Goal: Communication & Community: Participate in discussion

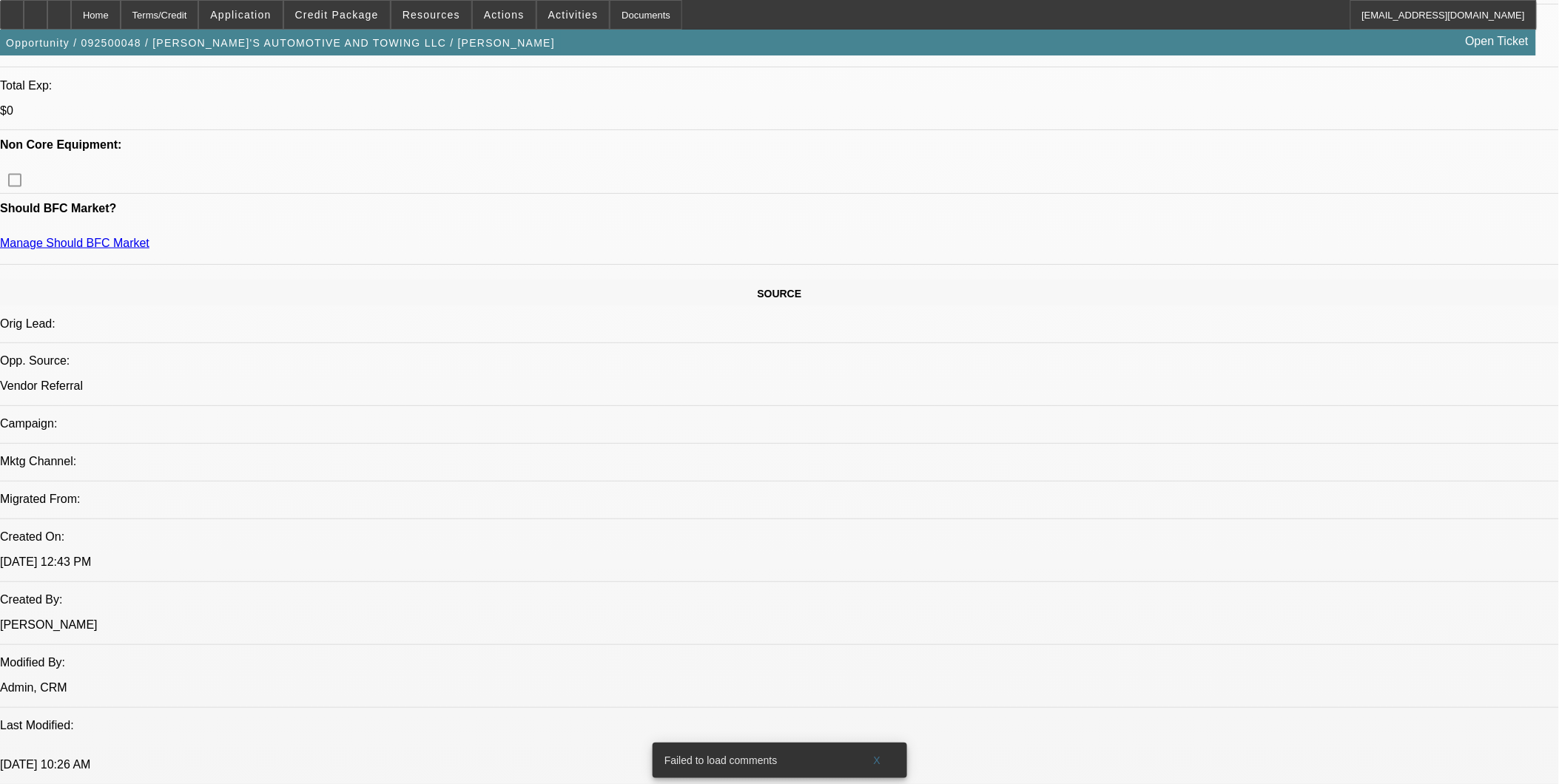
select select "0"
select select "0.1"
select select "0"
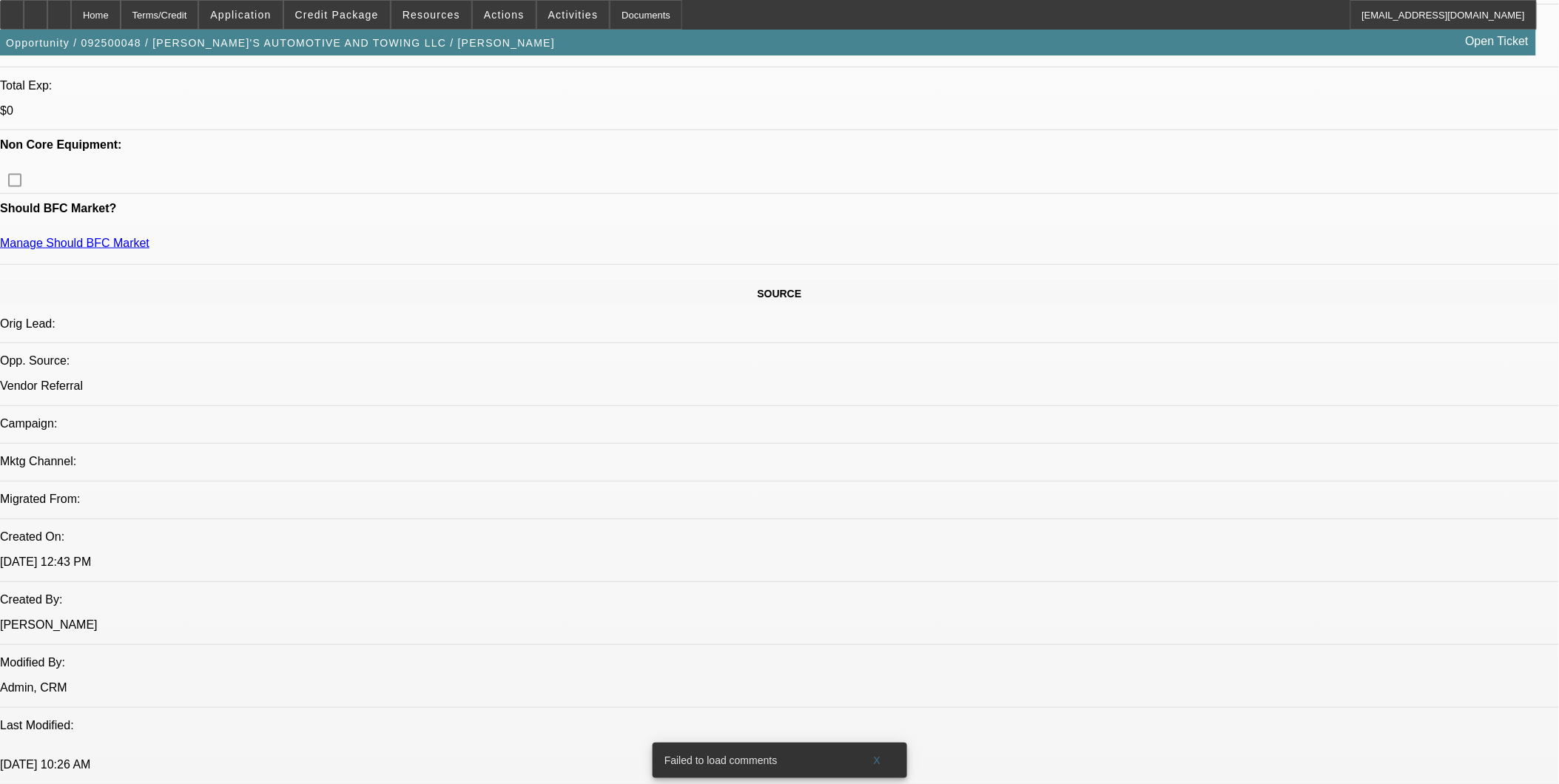
select select "0.1"
select select "0"
select select "0.1"
select select "0"
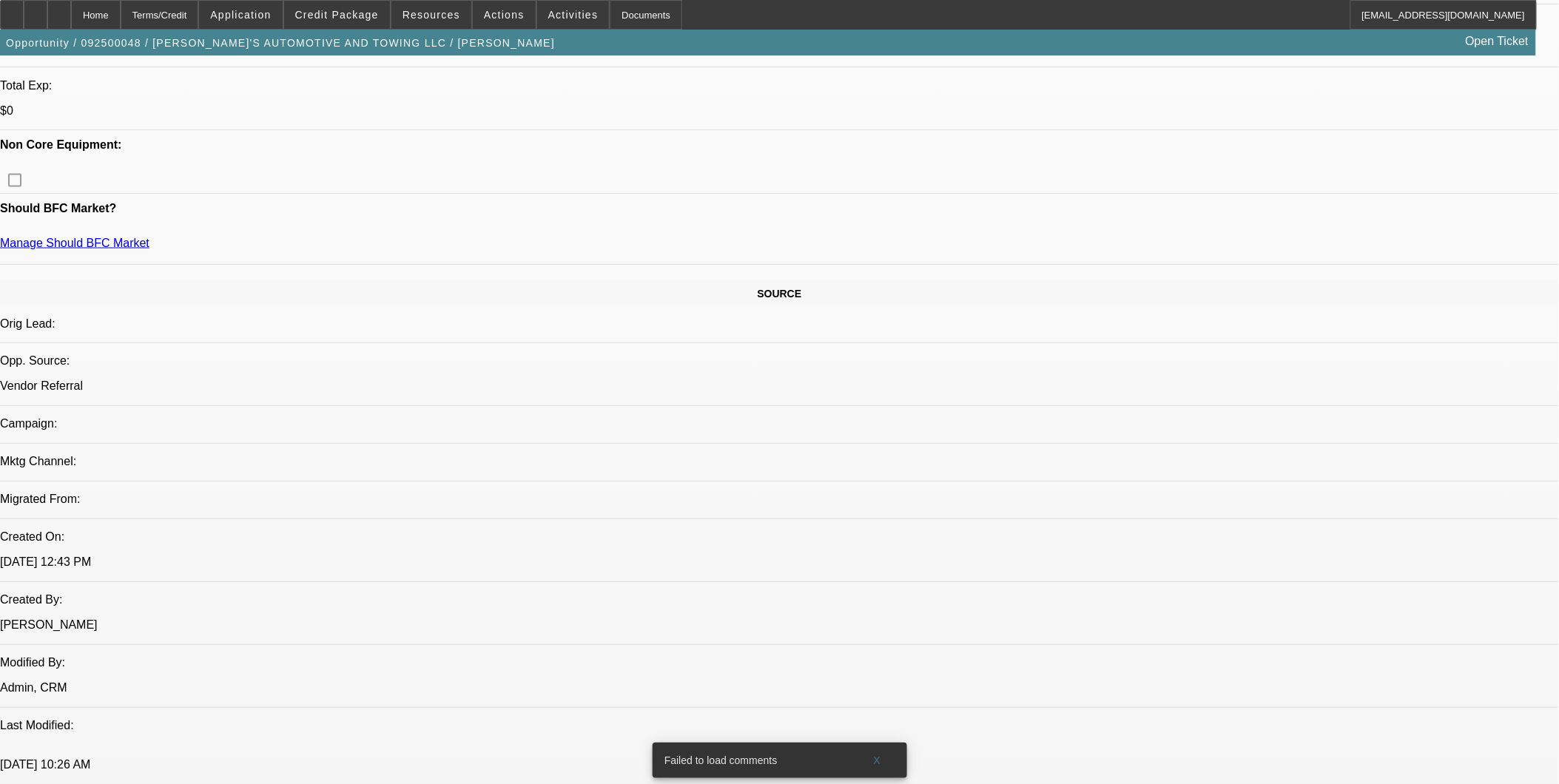
select select "0"
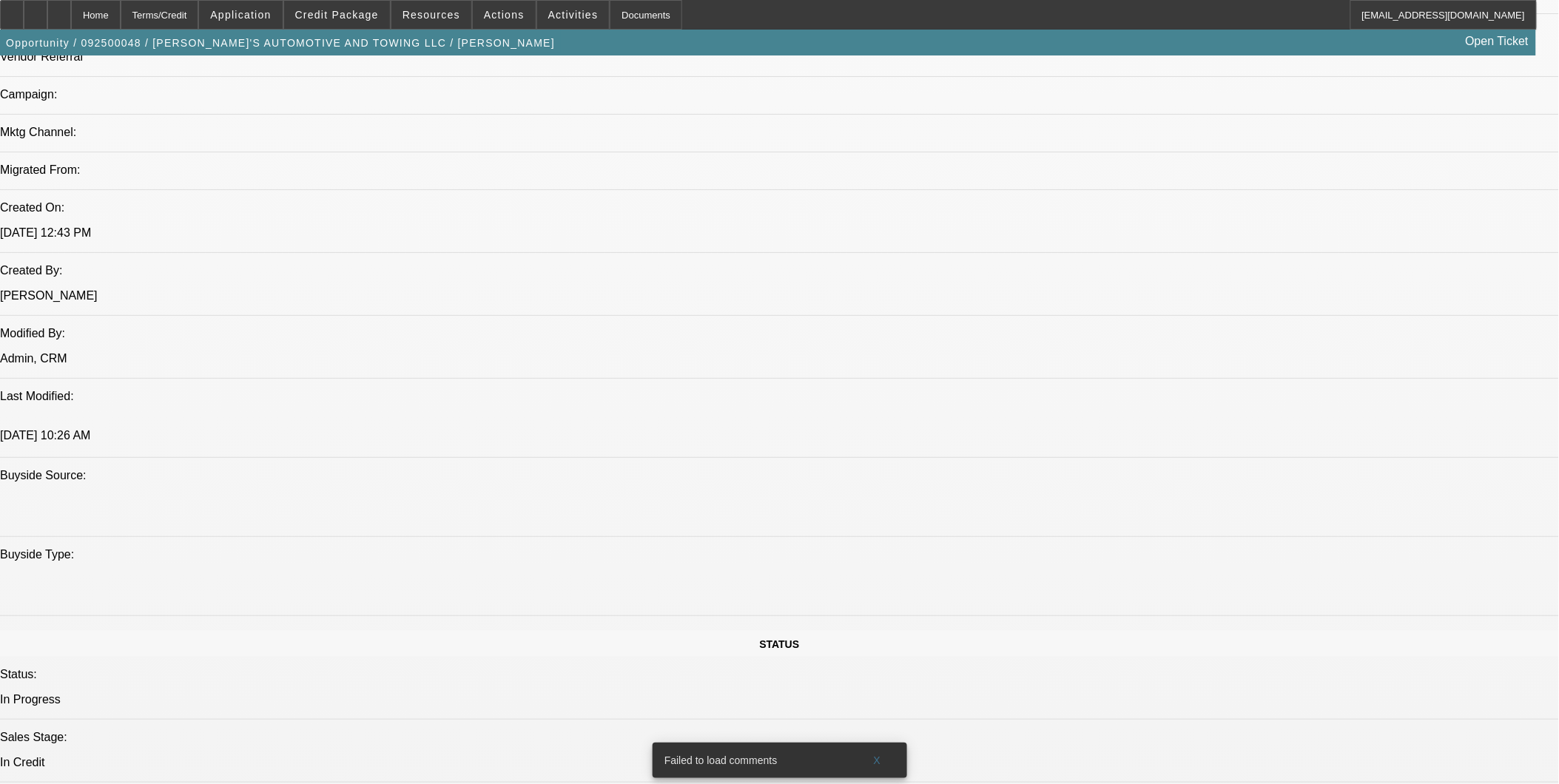
select select "1"
select select "4"
select select "1"
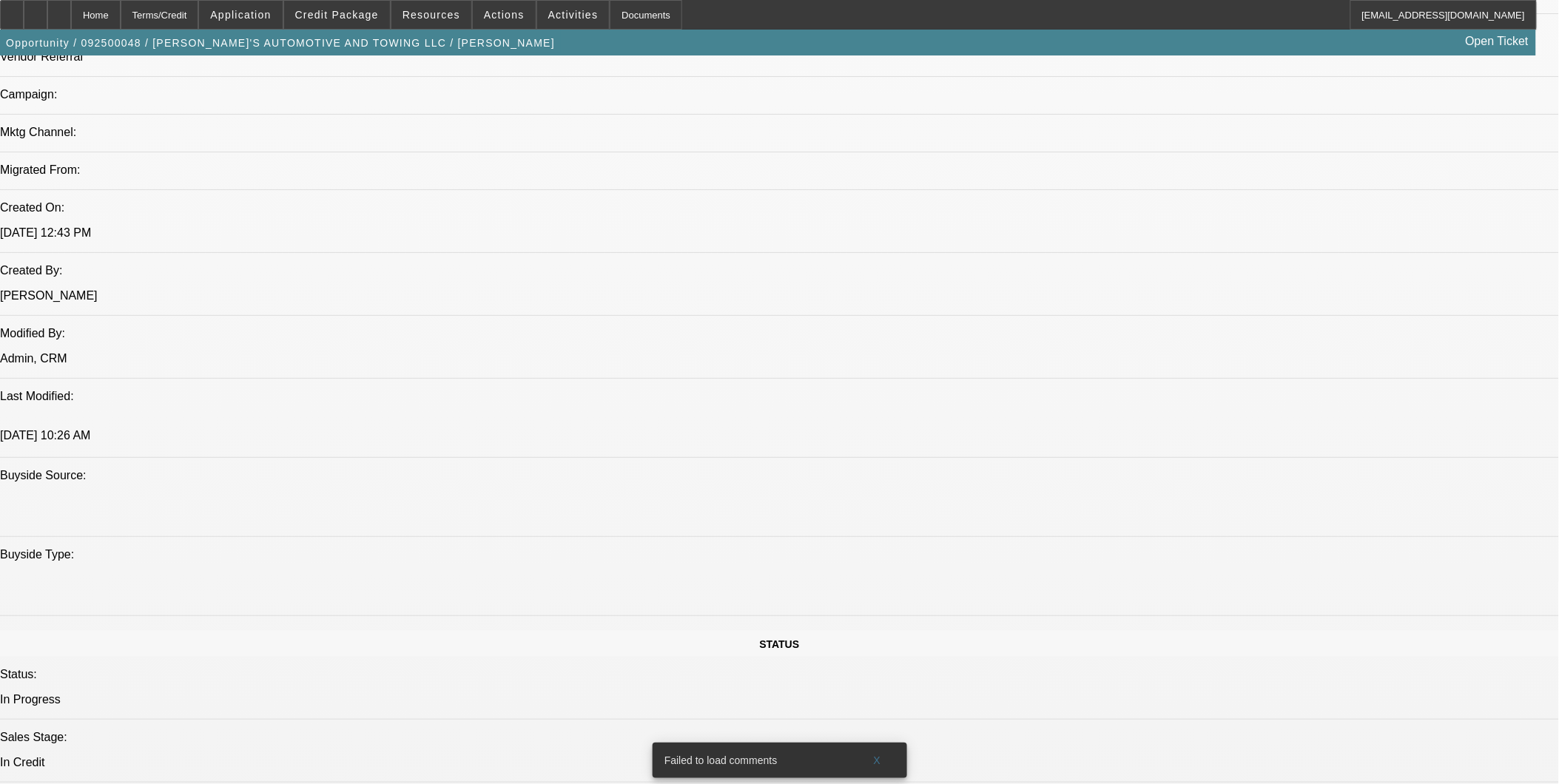
select select "4"
select select "1"
select select "4"
select select "1"
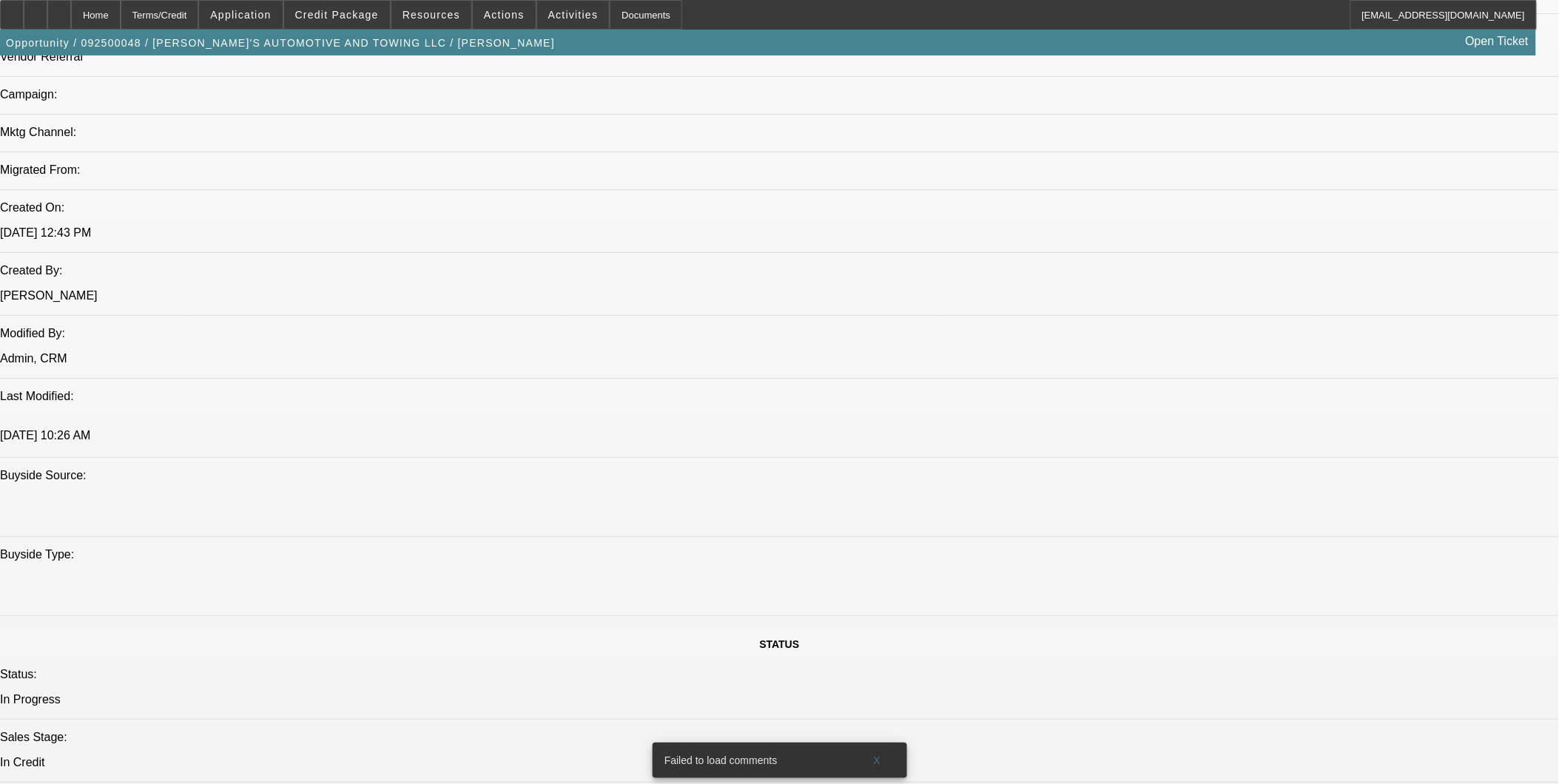
select select "3"
select select "6"
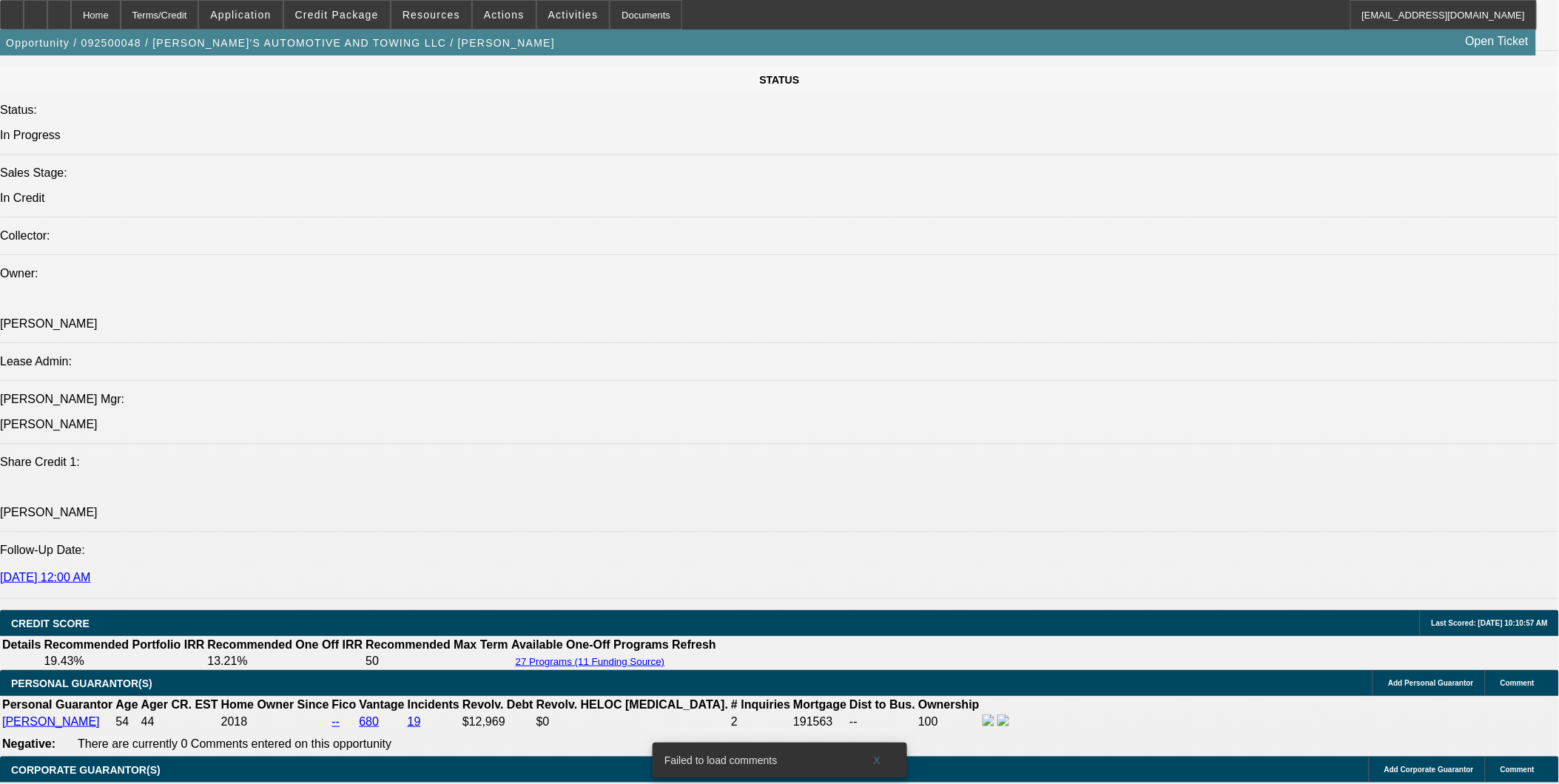
scroll to position [1726, 0]
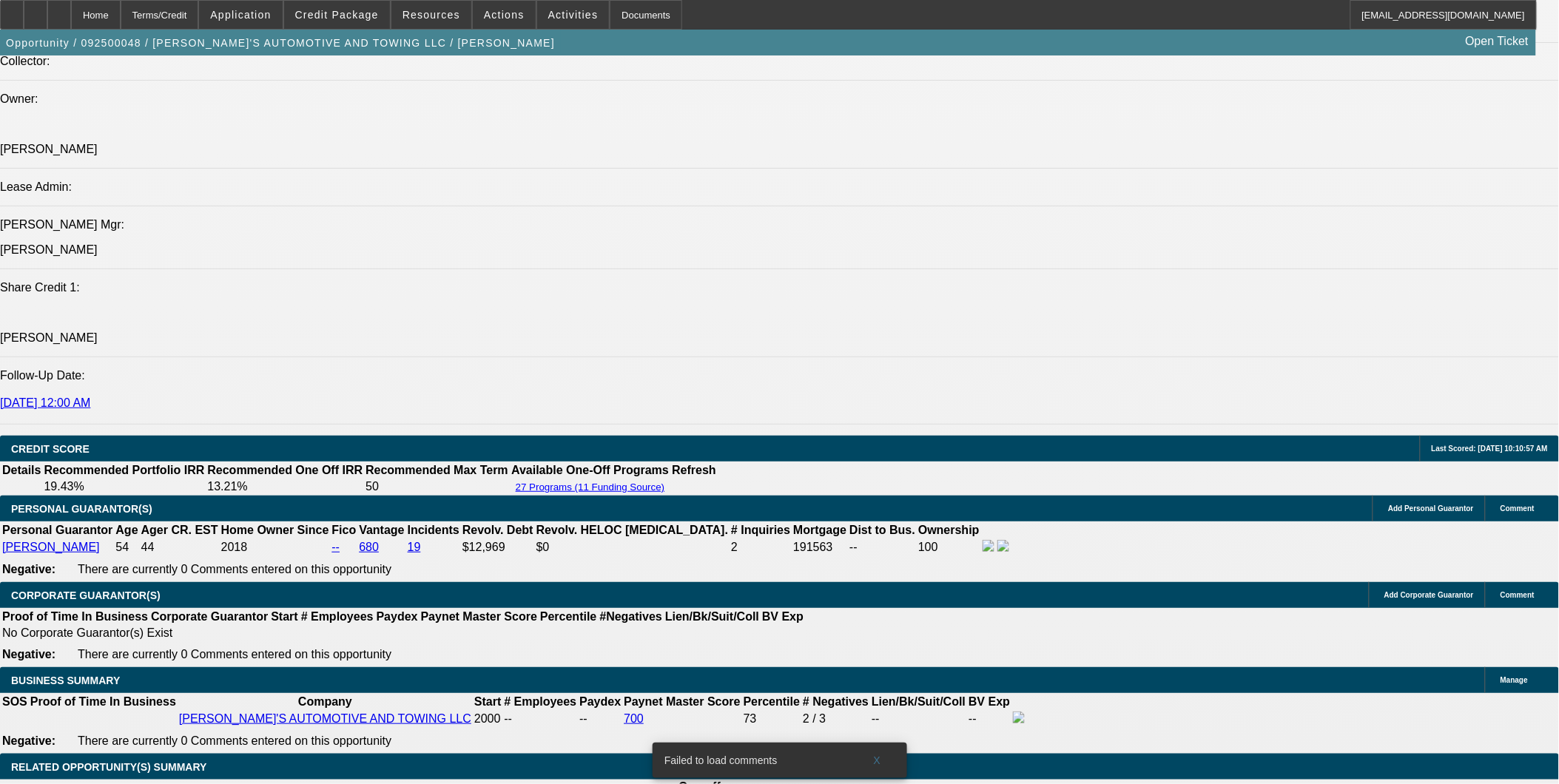
click at [71, 4] on div at bounding box center [59, 14] width 24 height 30
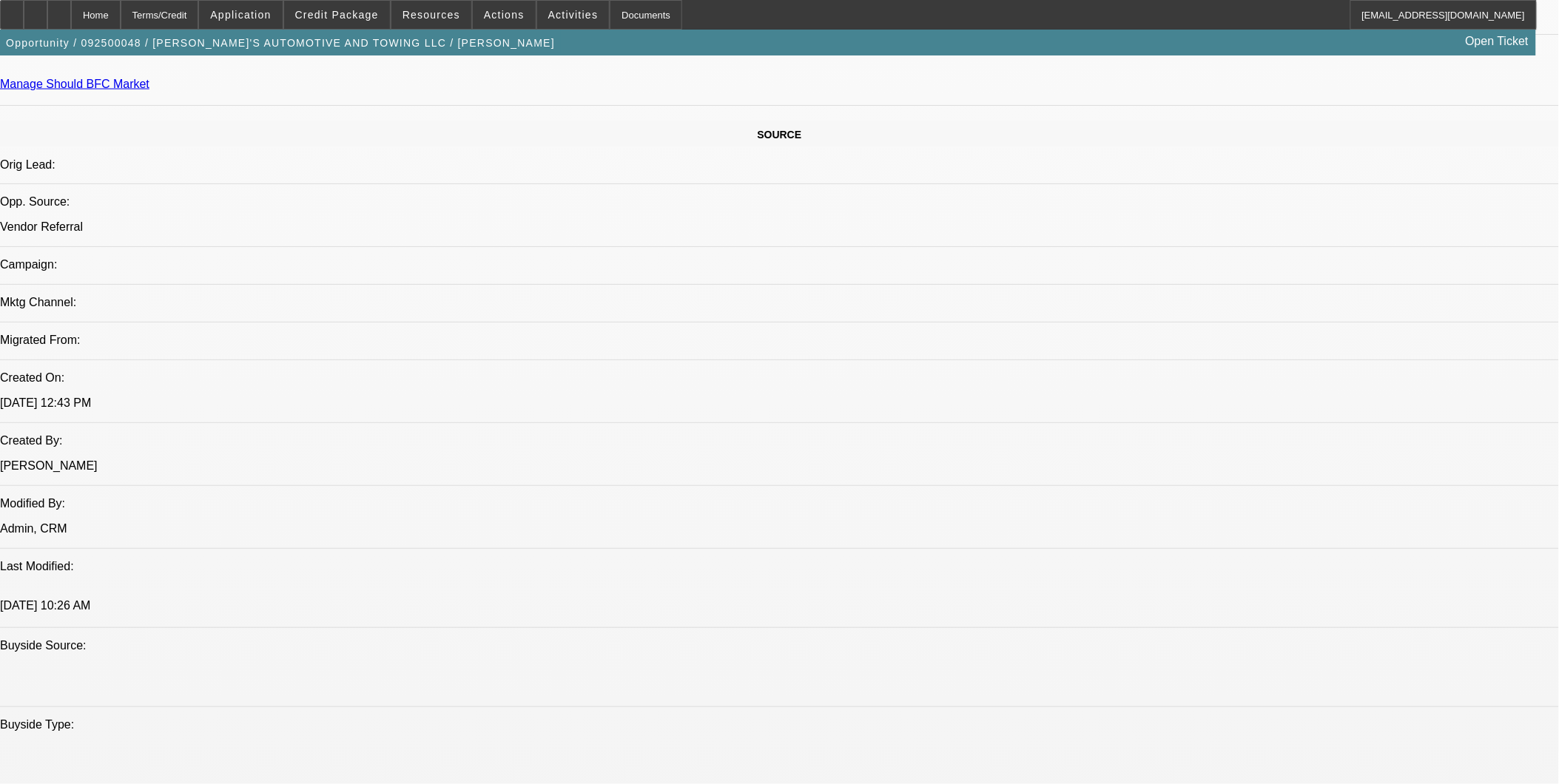
select select "0"
select select "0.1"
select select "0"
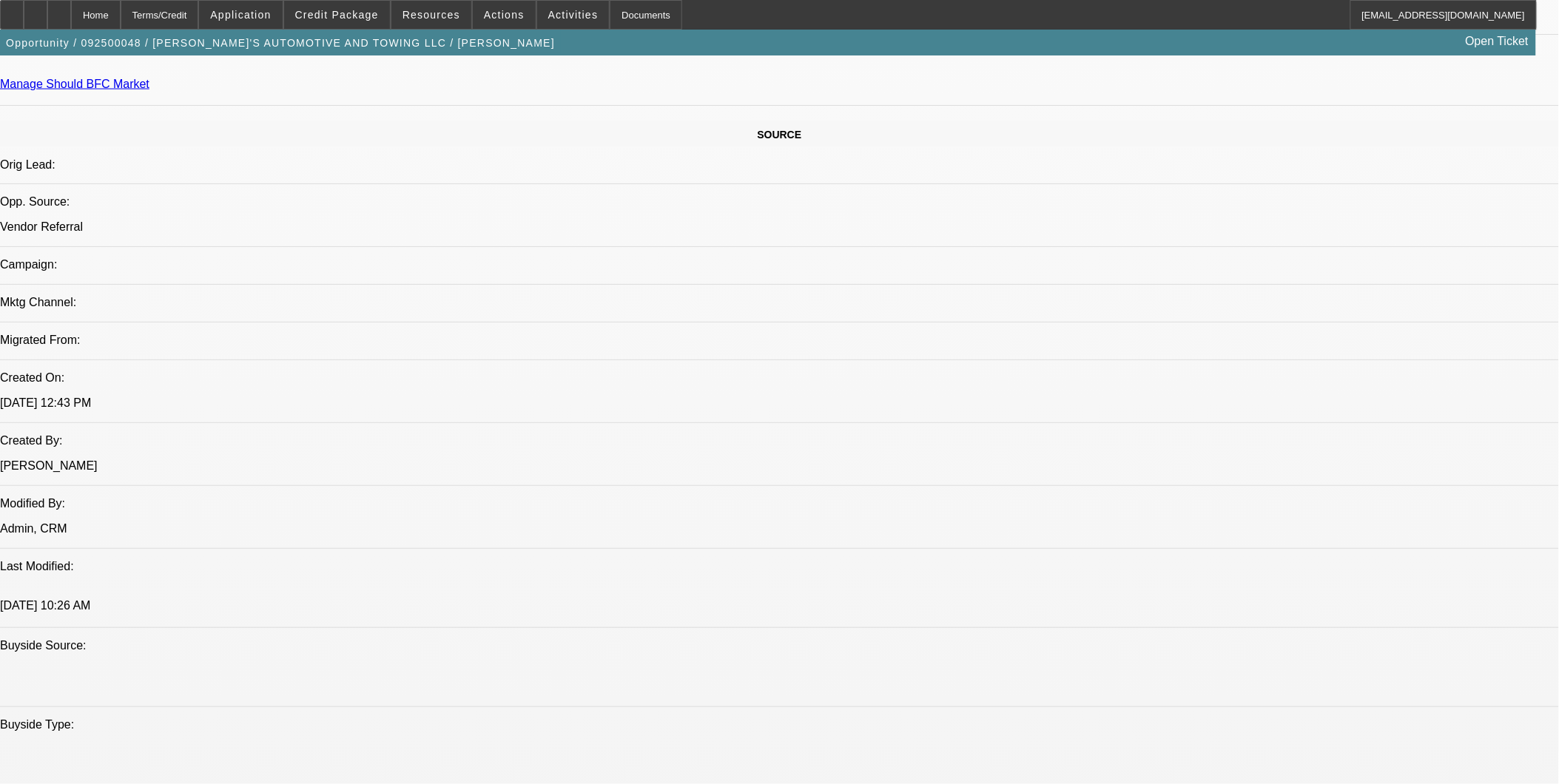
select select "0.1"
select select "0"
select select "0.1"
select select "0"
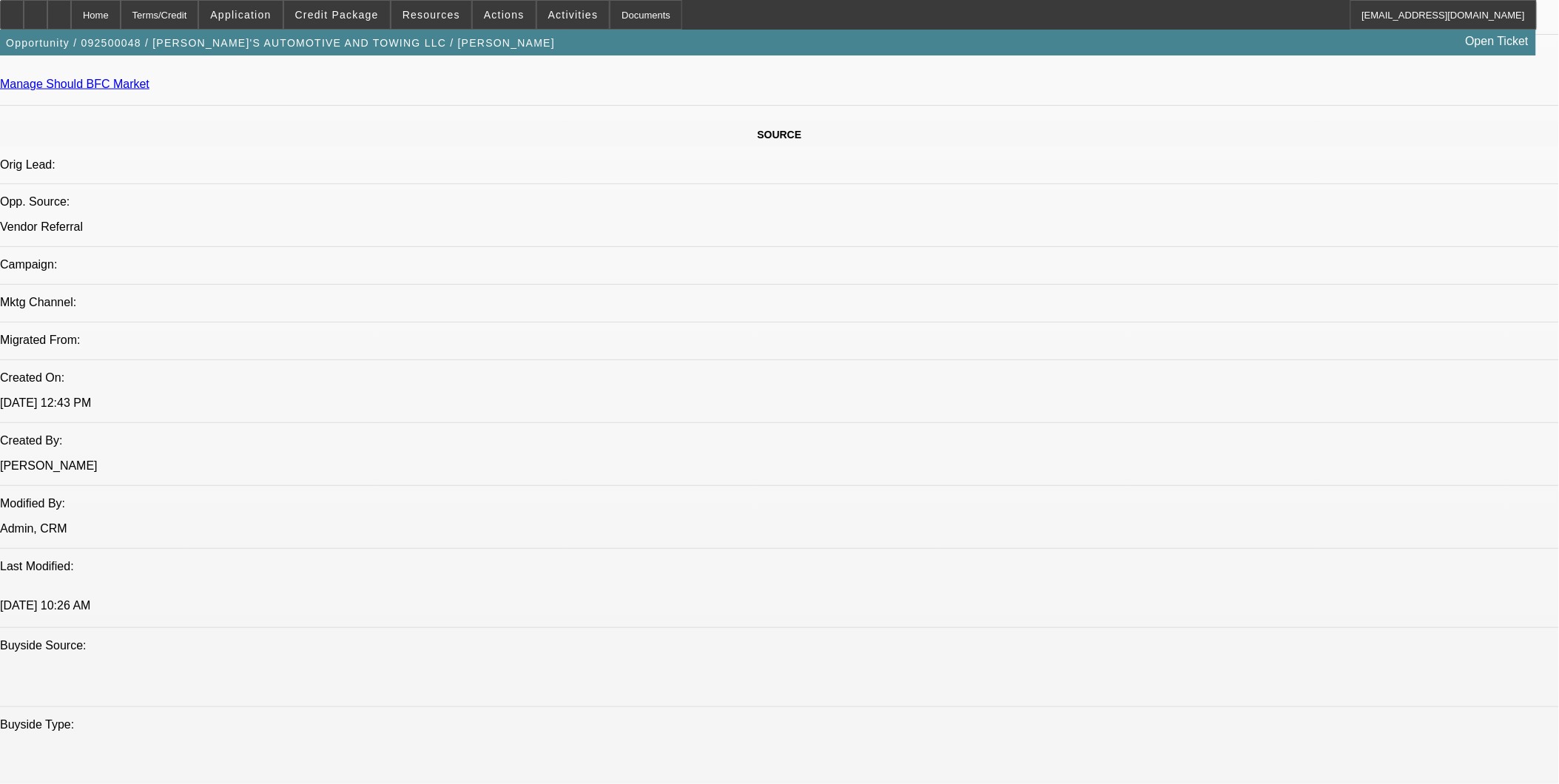
select select "0"
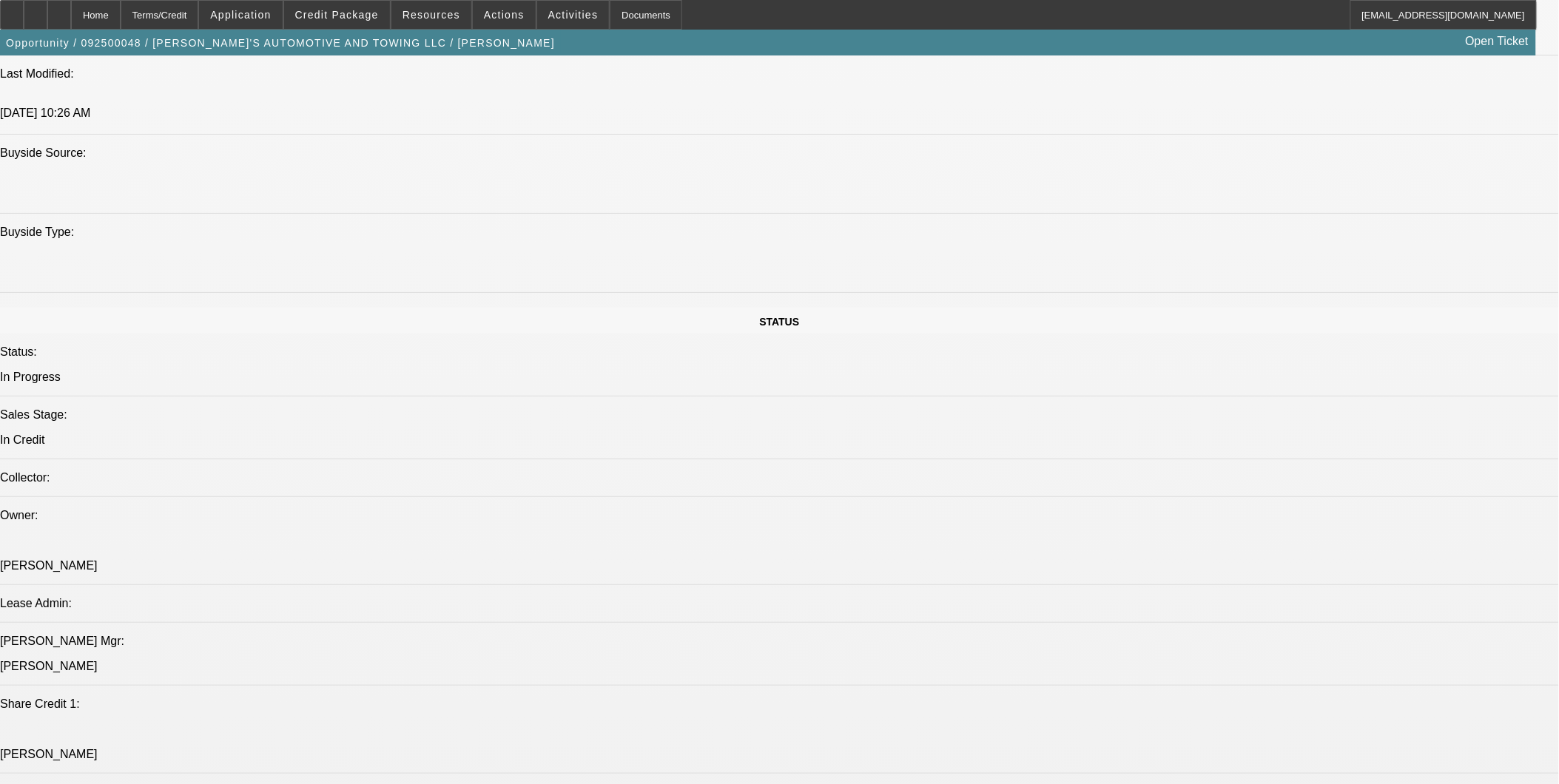
select select "1"
select select "4"
select select "1"
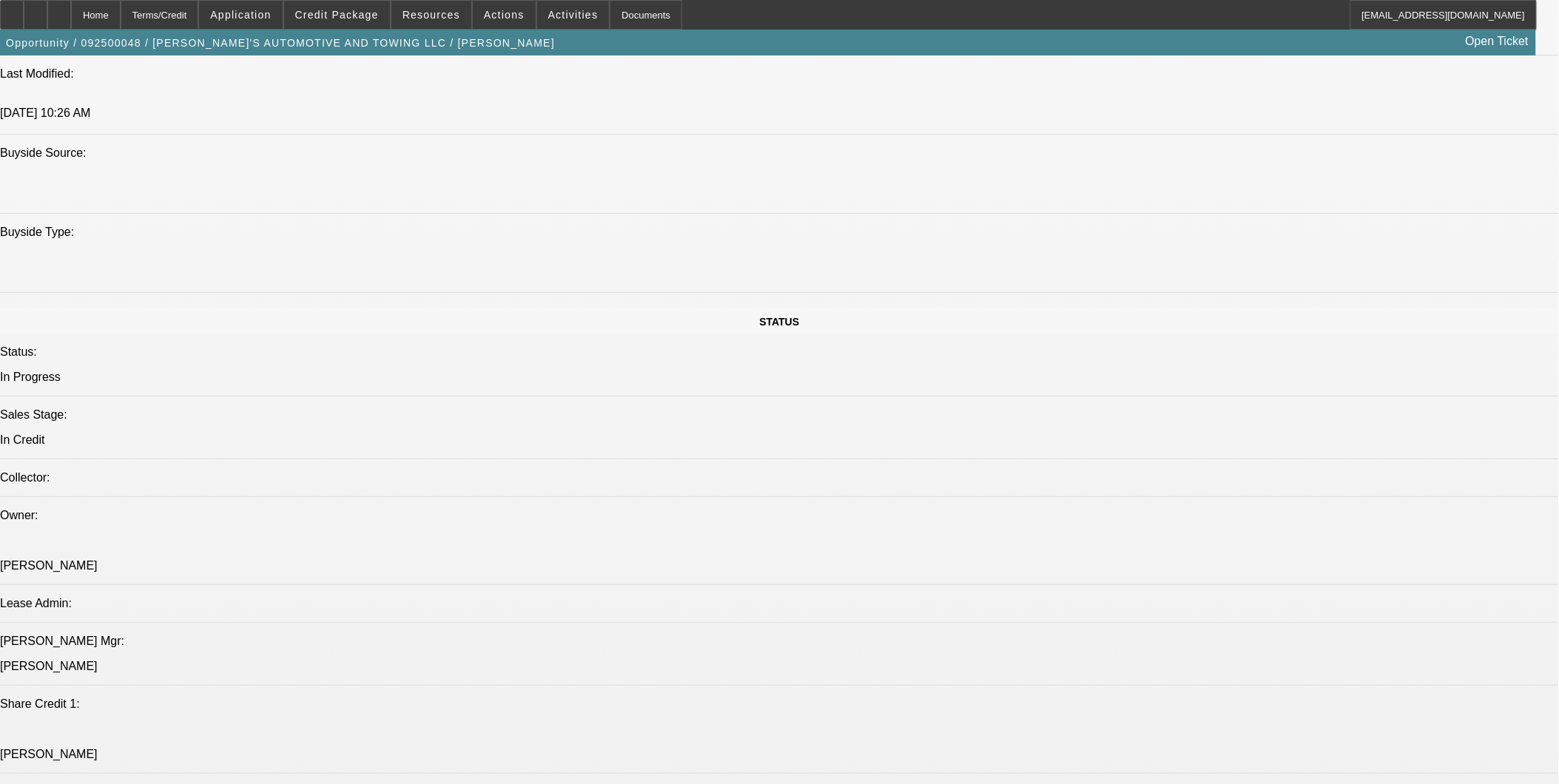
select select "4"
select select "1"
select select "4"
select select "1"
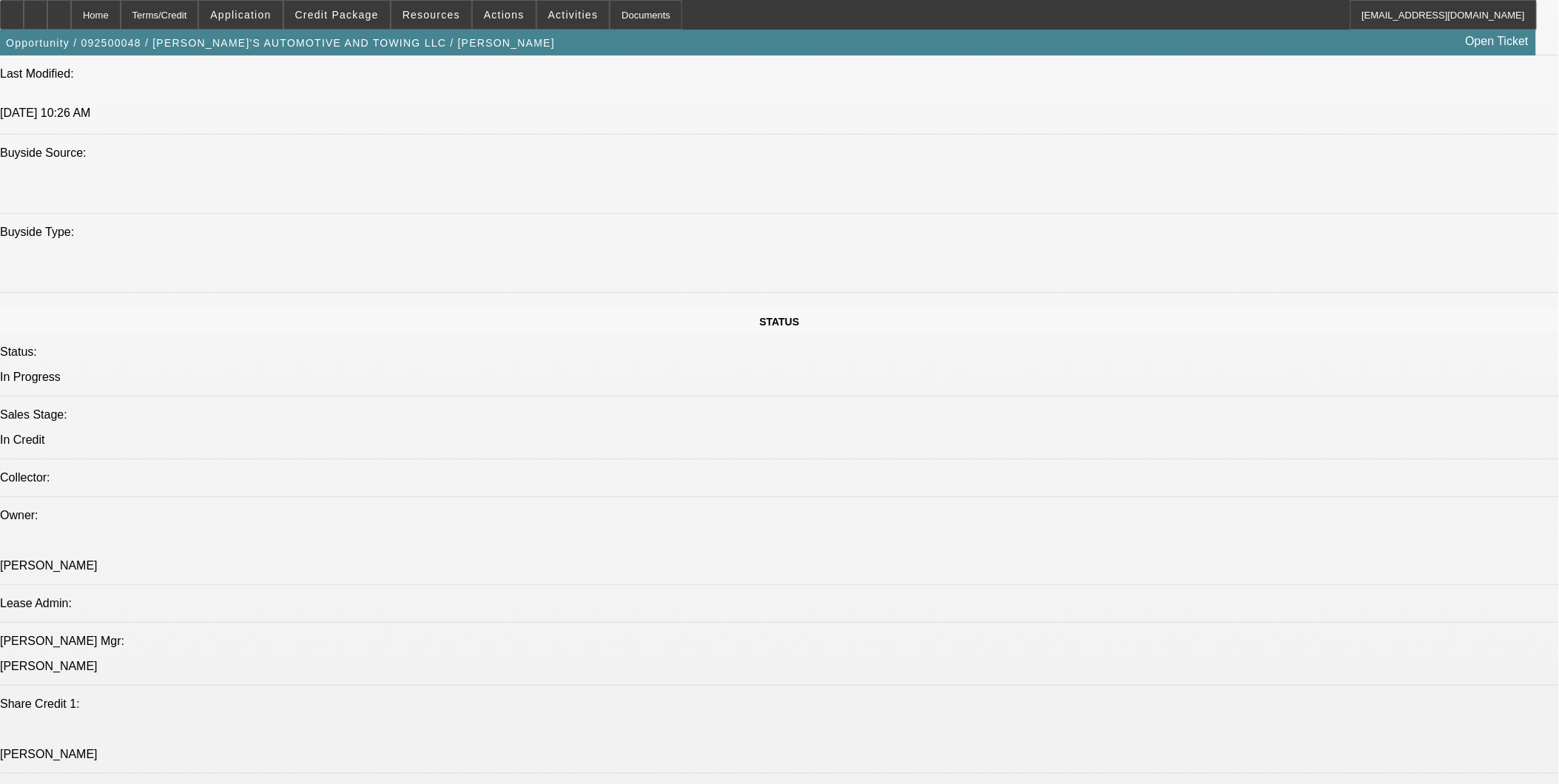
select select "3"
select select "6"
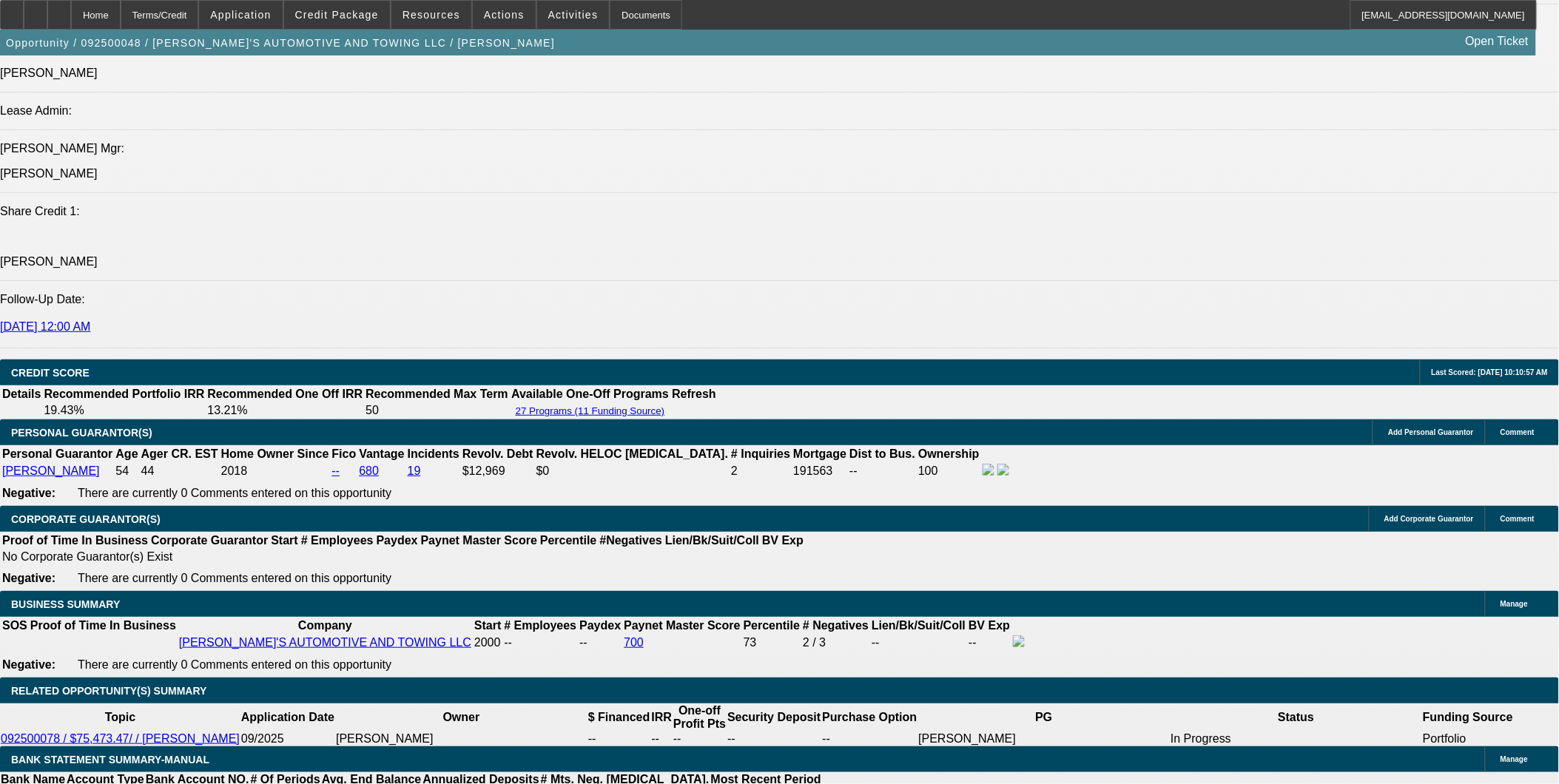
type input "UNKNOWN"
type input "66"
type input "$1,438.88"
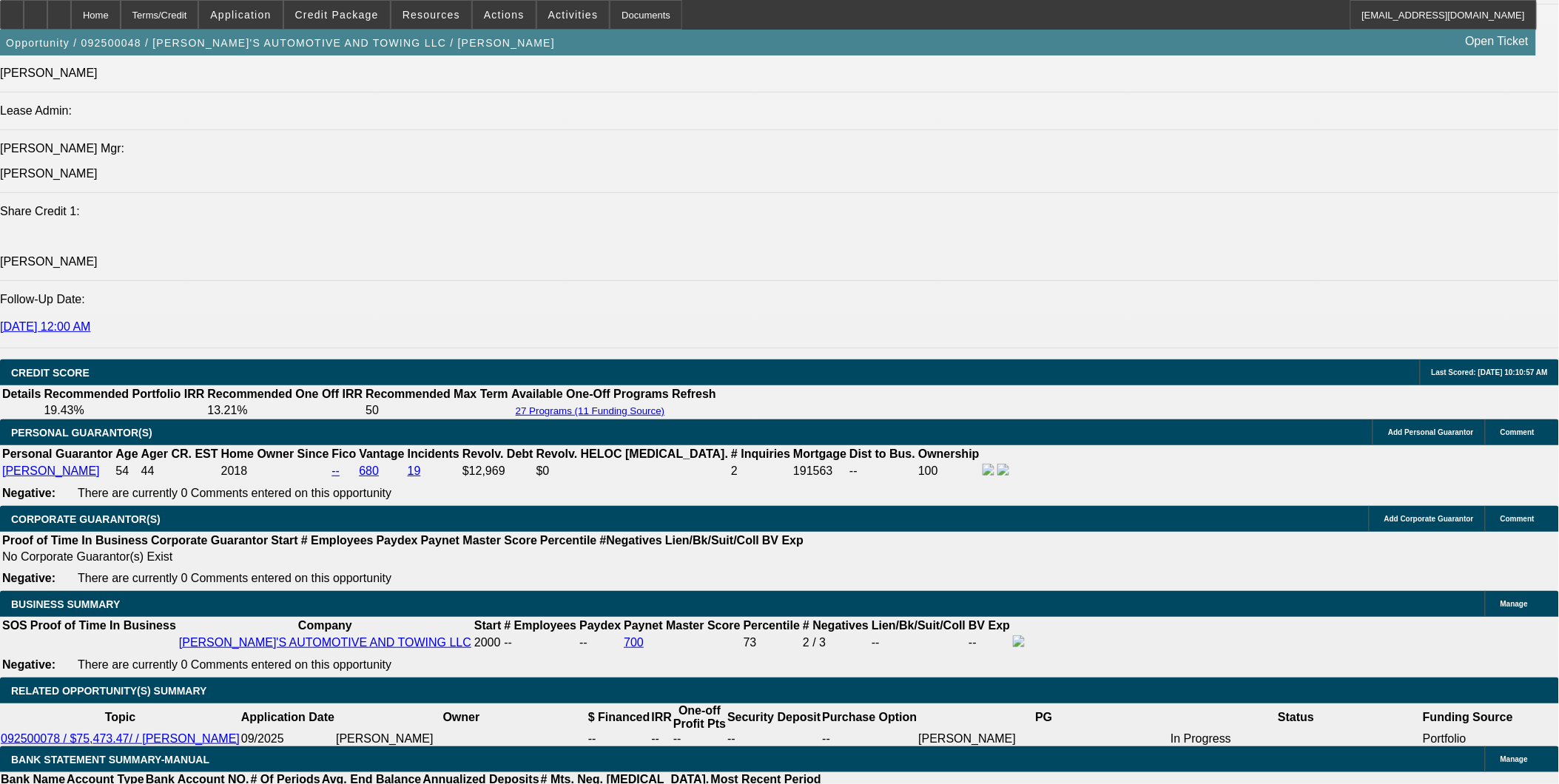
type input "6"
type input "$11,747.41"
type input "60"
type input "$1,538.58"
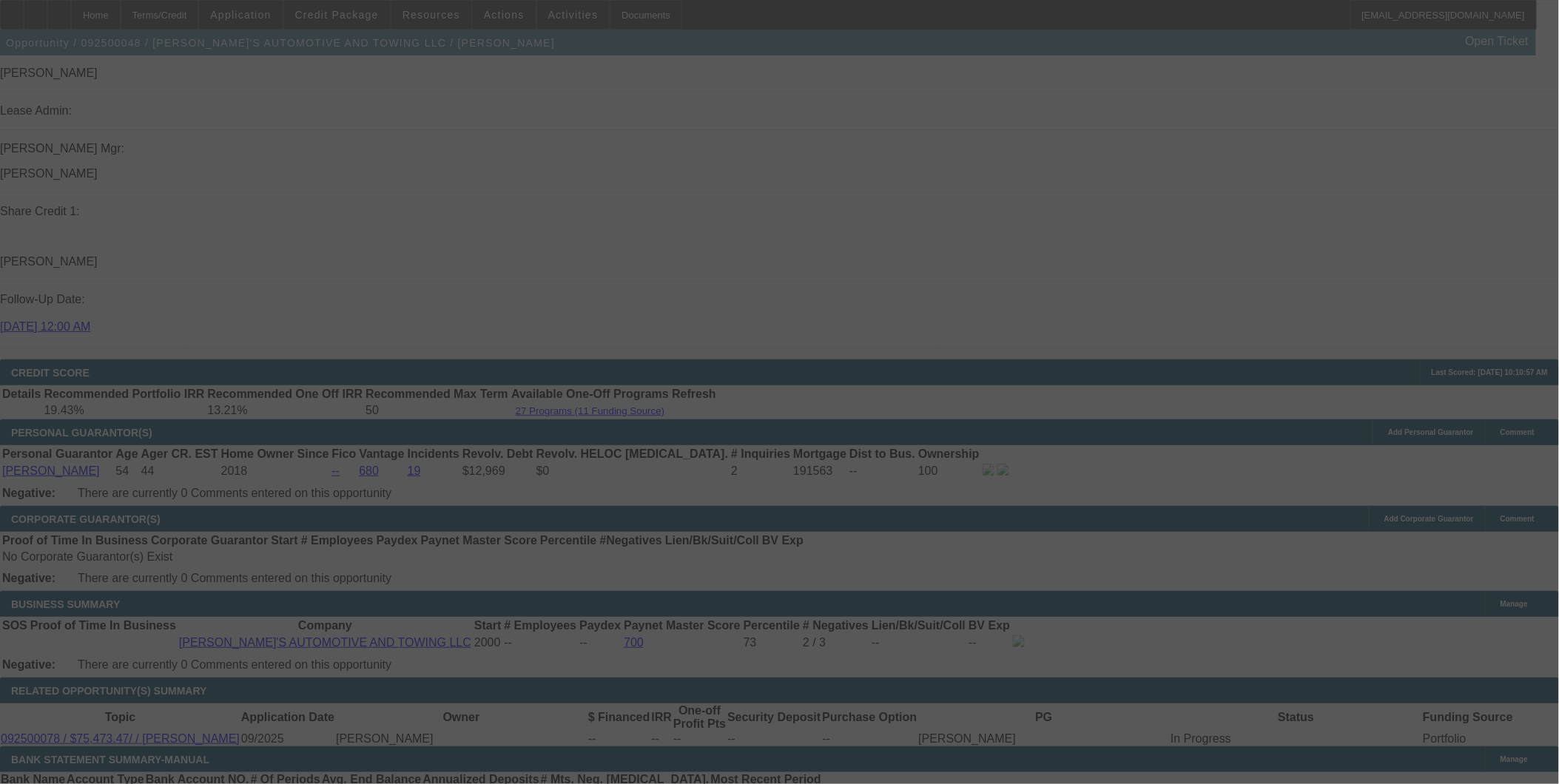
select select "0.1"
select select "0"
select select "0.1"
select select "4"
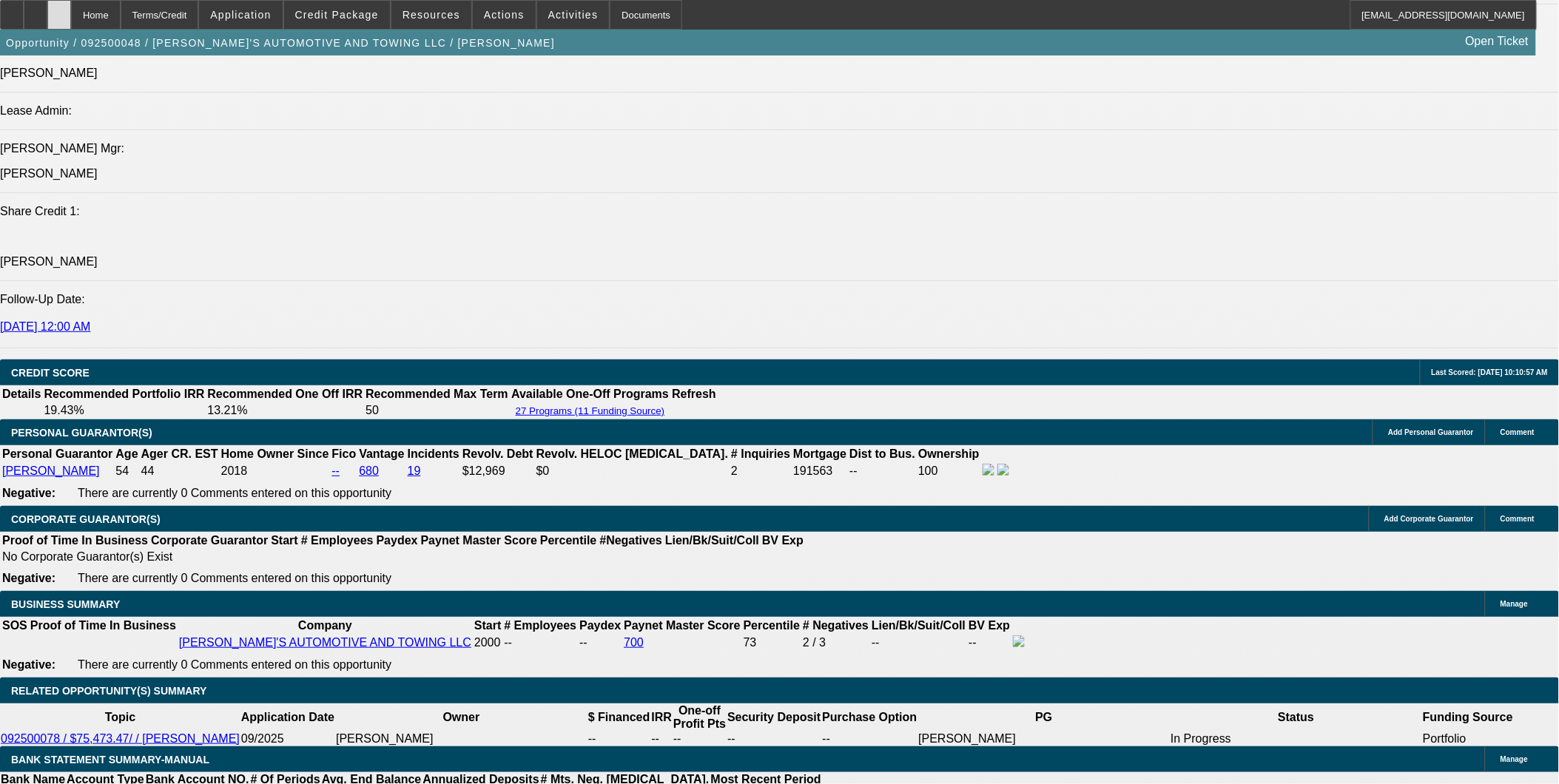
click at [71, 17] on div at bounding box center [59, 14] width 24 height 30
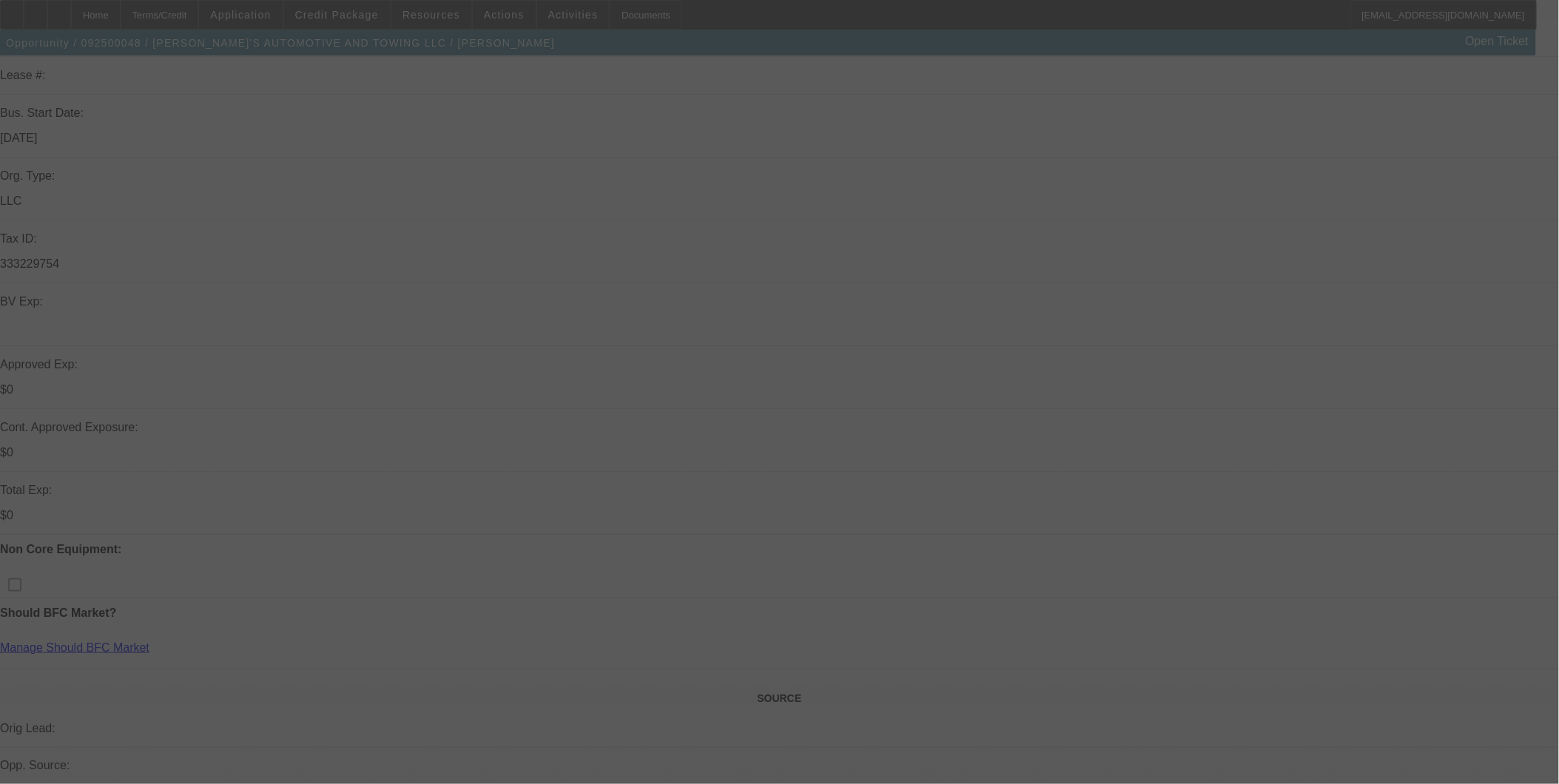
scroll to position [493, 0]
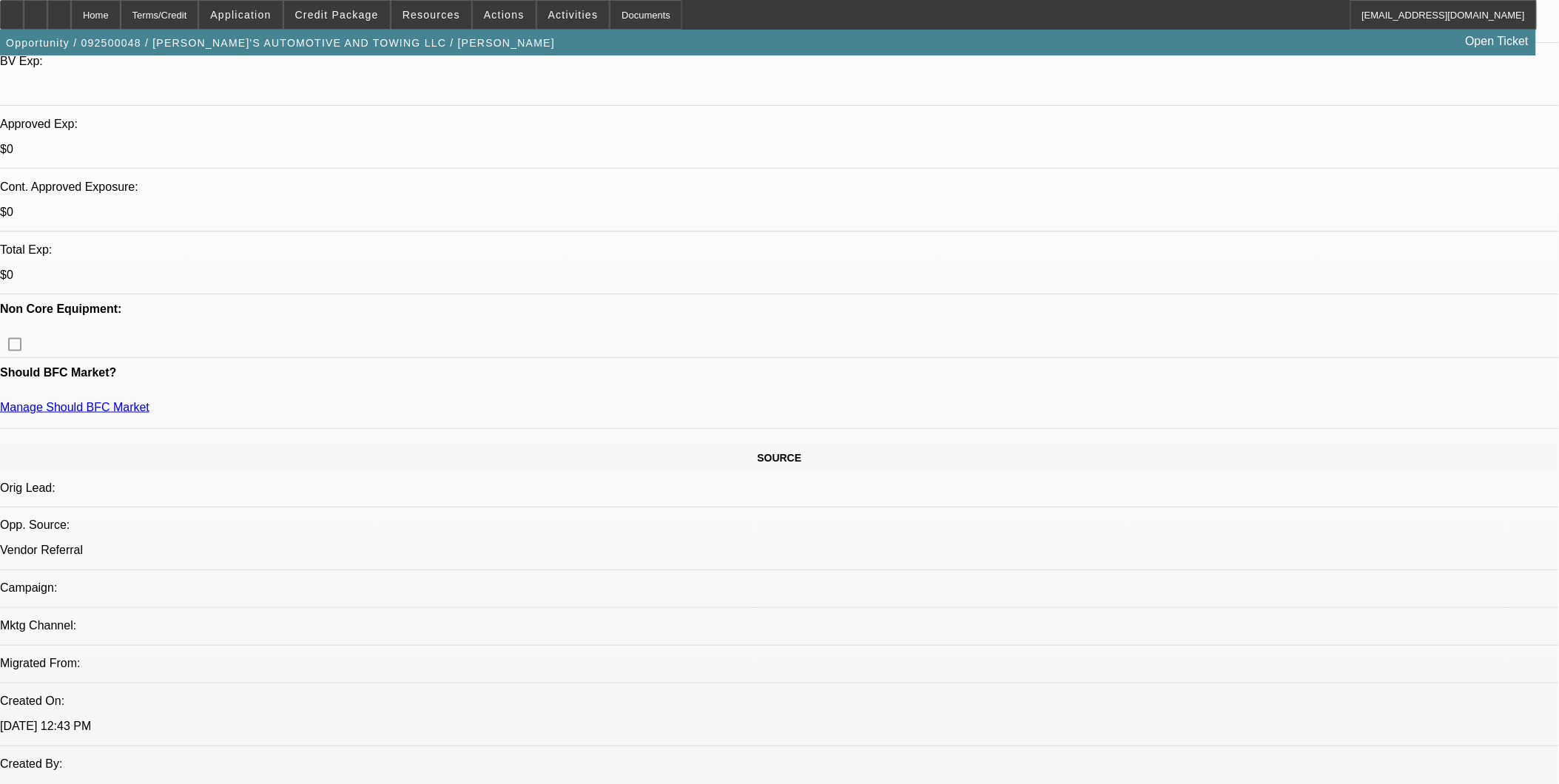
select select "0"
select select "0.1"
select select "0"
select select "0.1"
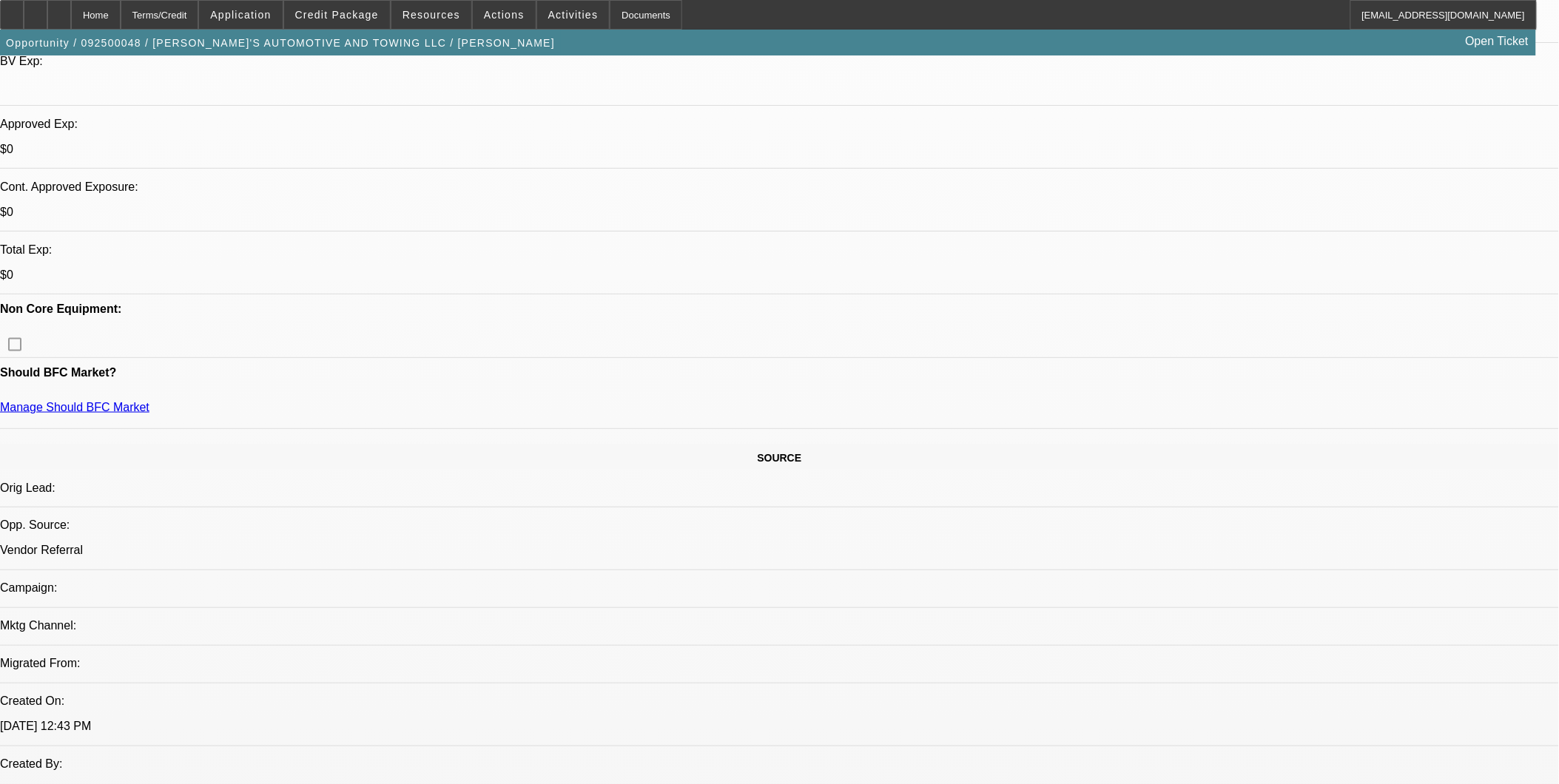
select select "0"
select select "0.1"
select select "0"
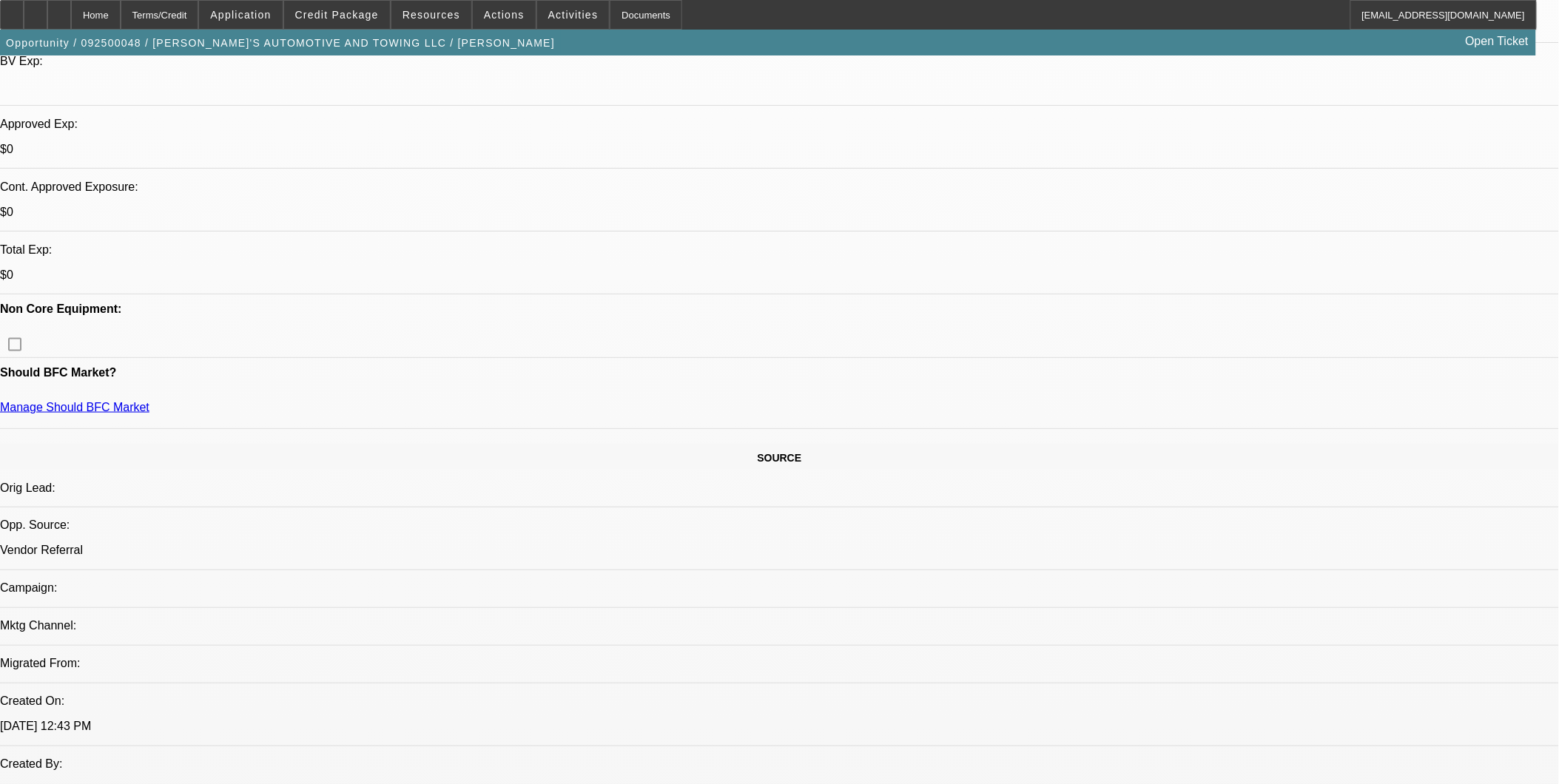
select select "0"
select select "1"
select select "4"
select select "1"
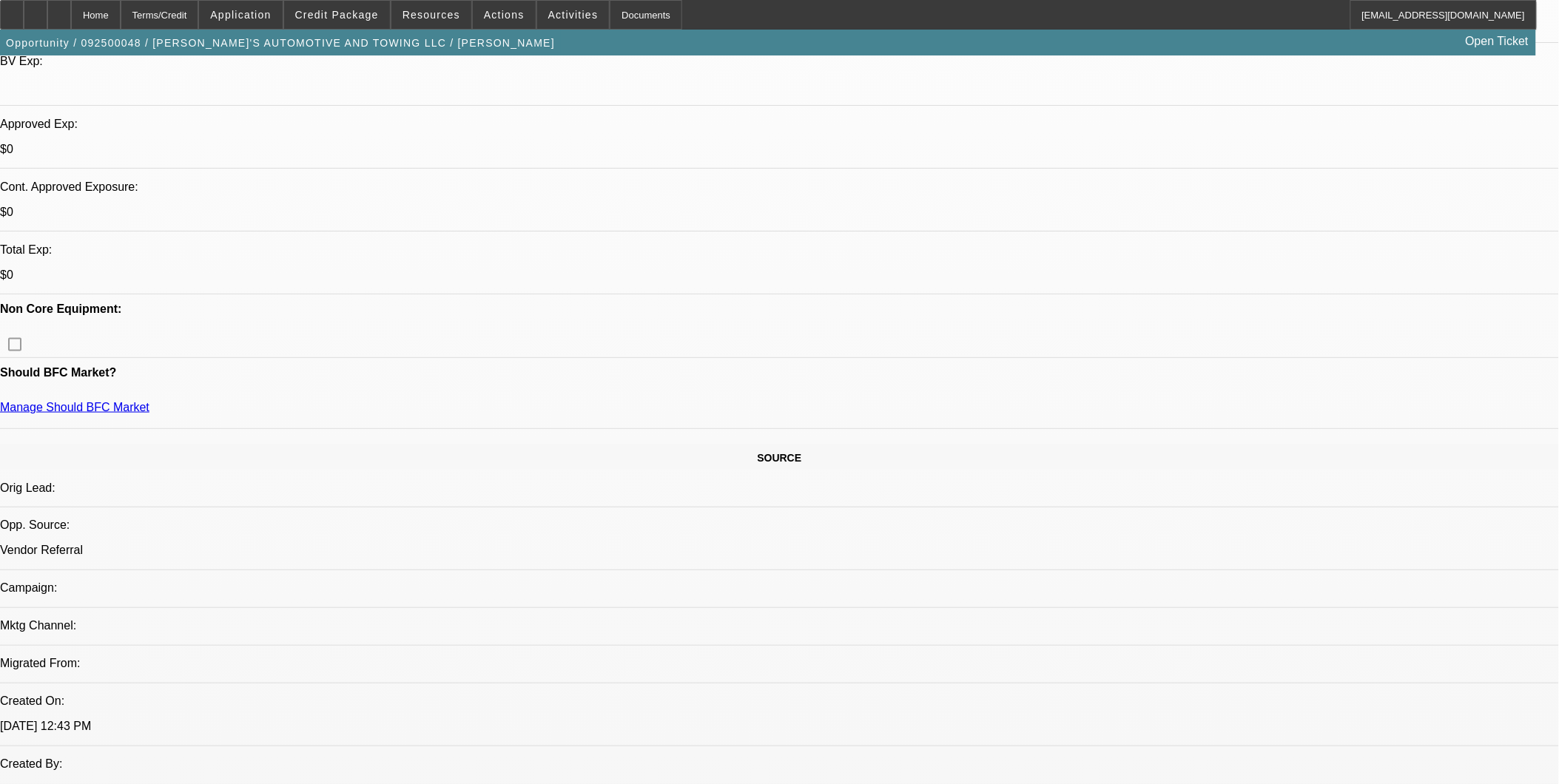
select select "3"
select select "4"
select select "1"
select select "4"
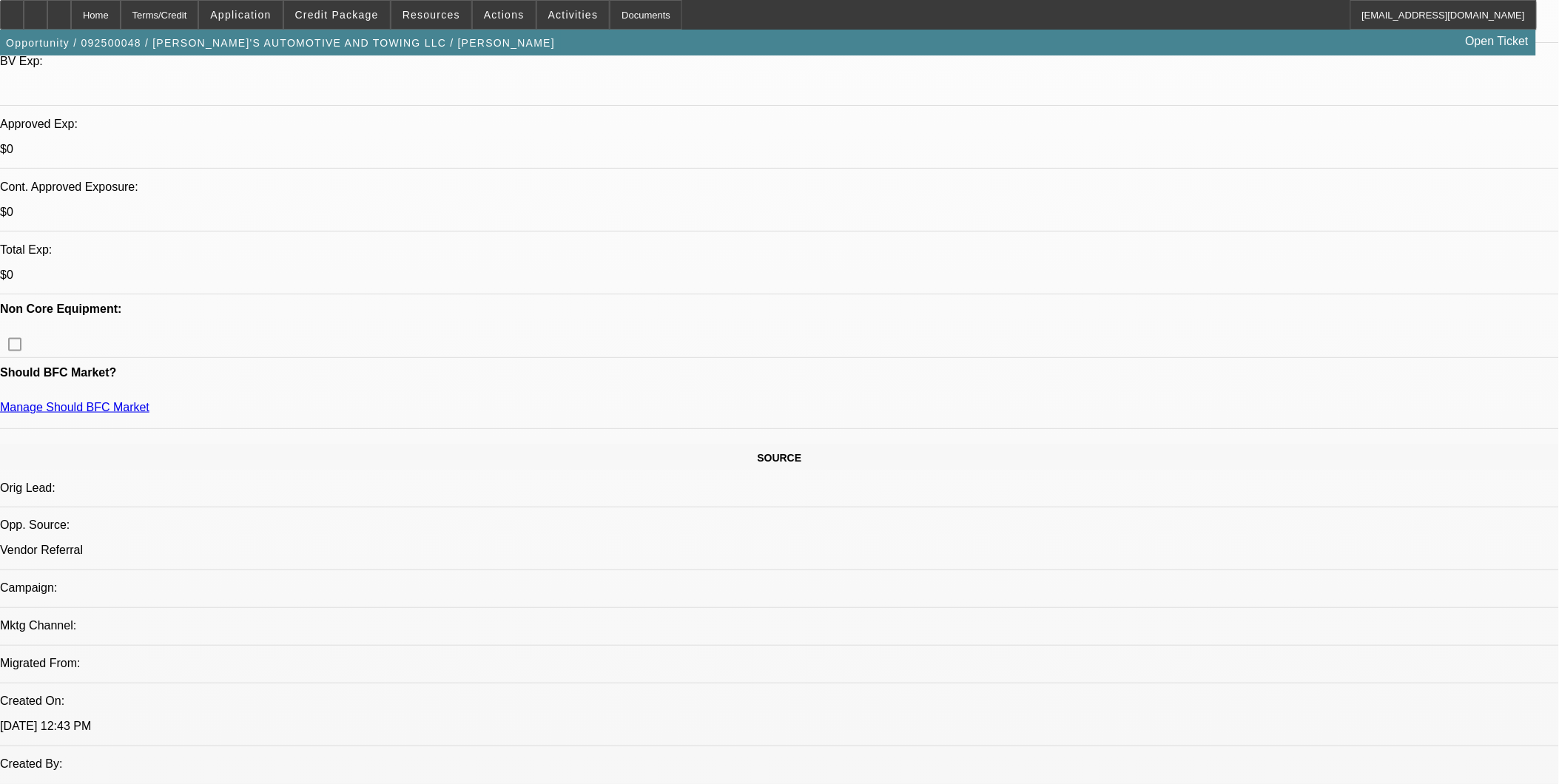
select select "1"
select select "3"
select select "6"
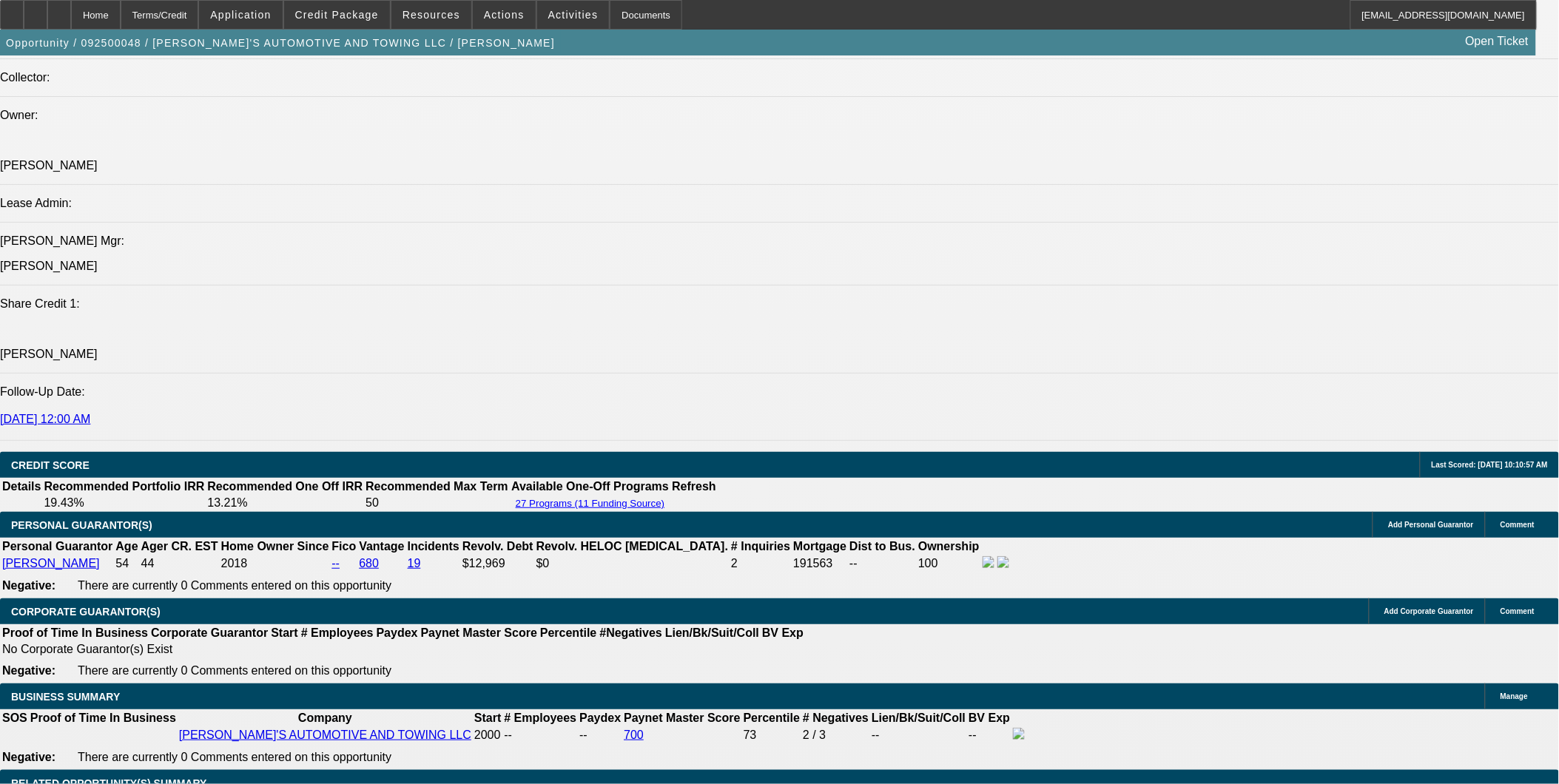
scroll to position [1807, 0]
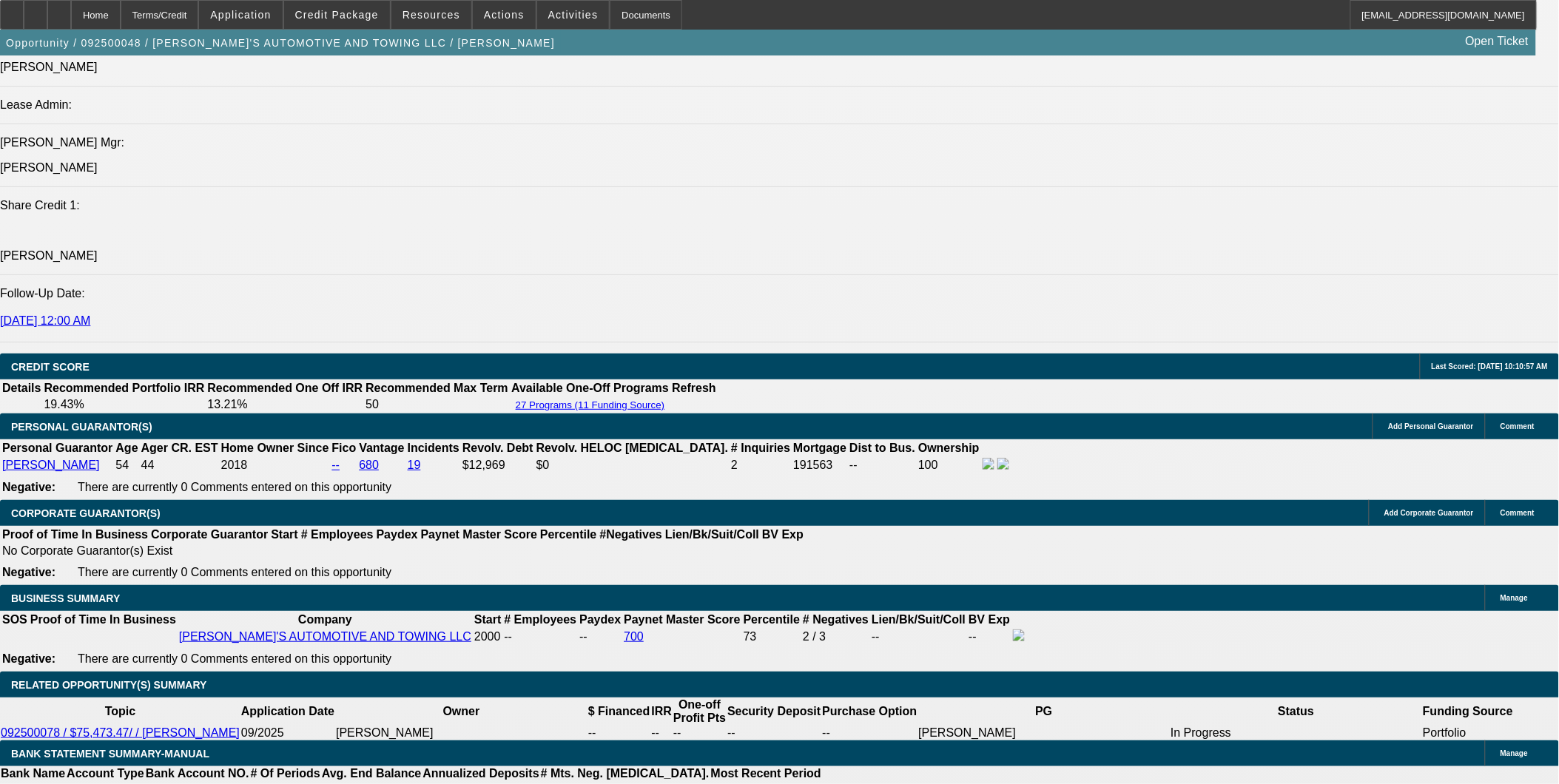
drag, startPoint x: 1262, startPoint y: 210, endPoint x: 1152, endPoint y: 144, distance: 128.3
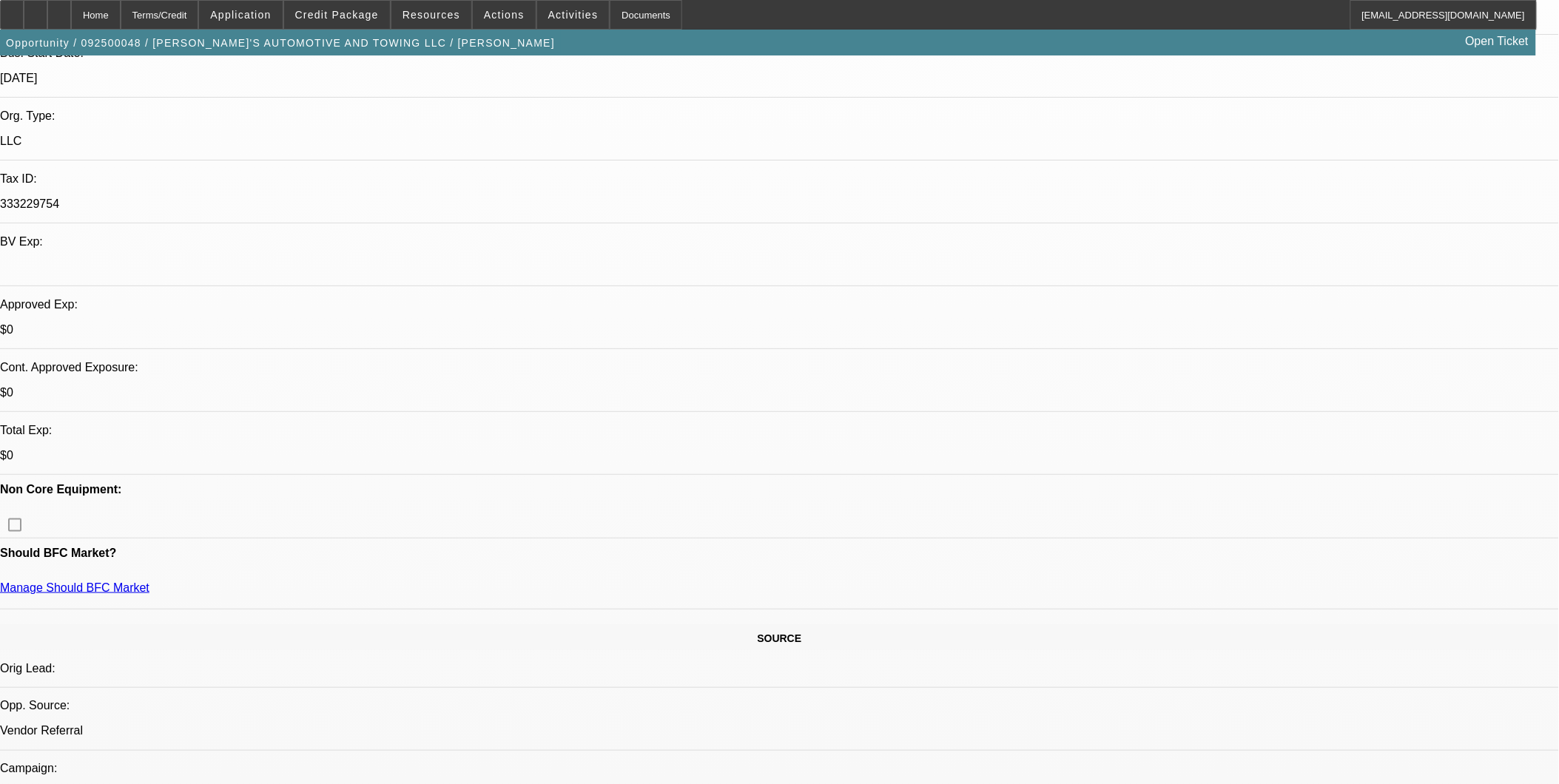
scroll to position [164, 0]
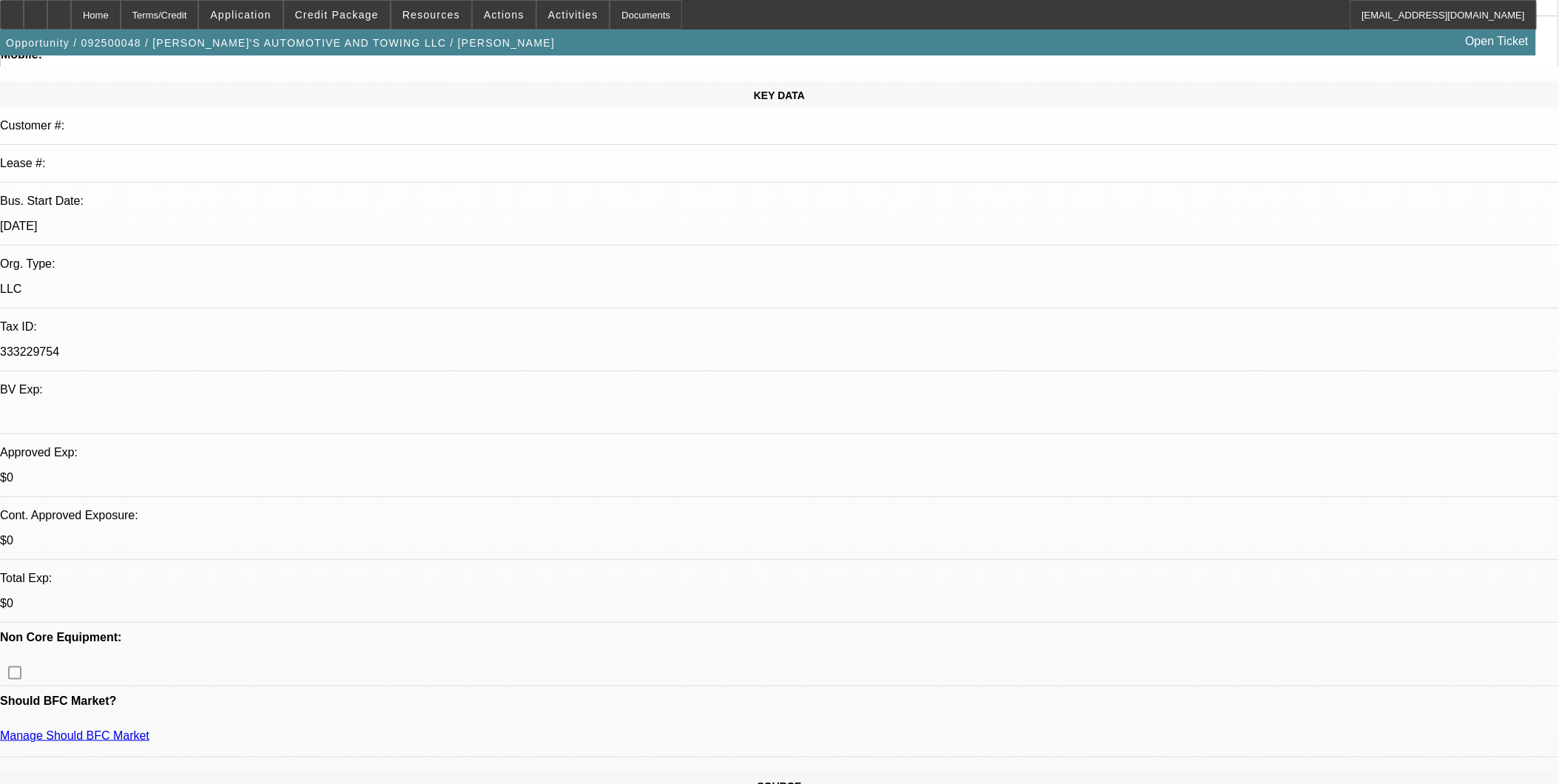
click at [71, 11] on div at bounding box center [59, 14] width 24 height 30
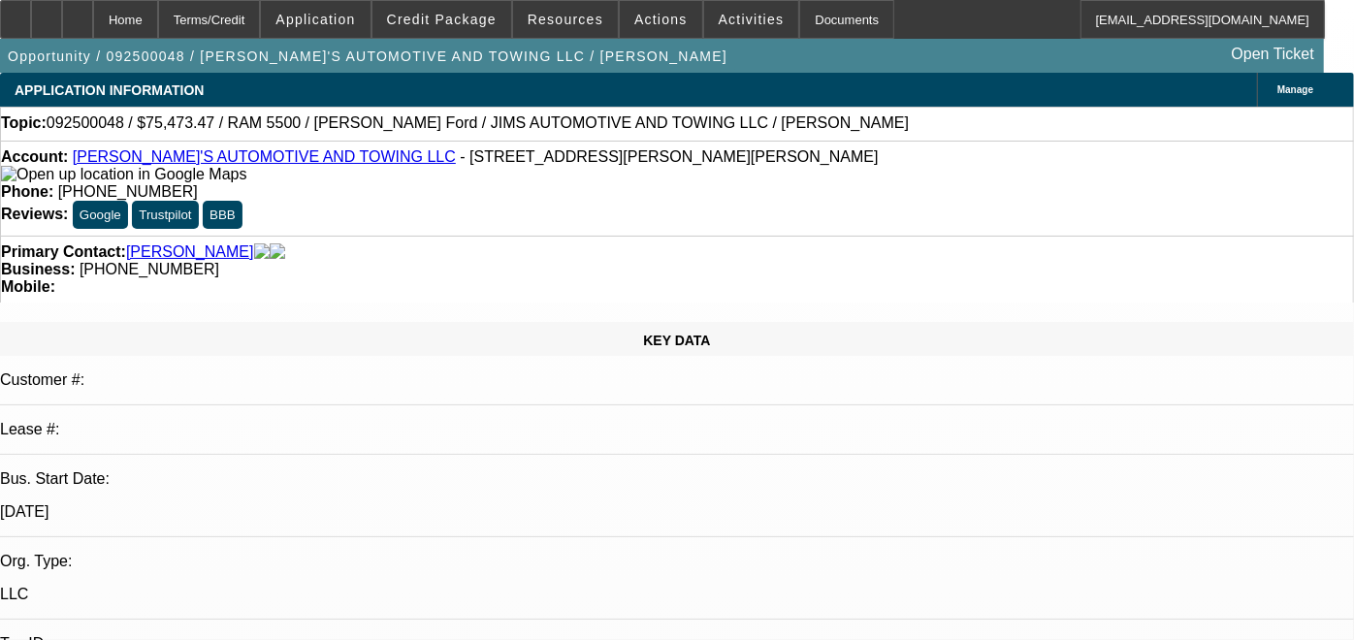
select select "0"
select select "0.1"
select select "0"
select select "0.1"
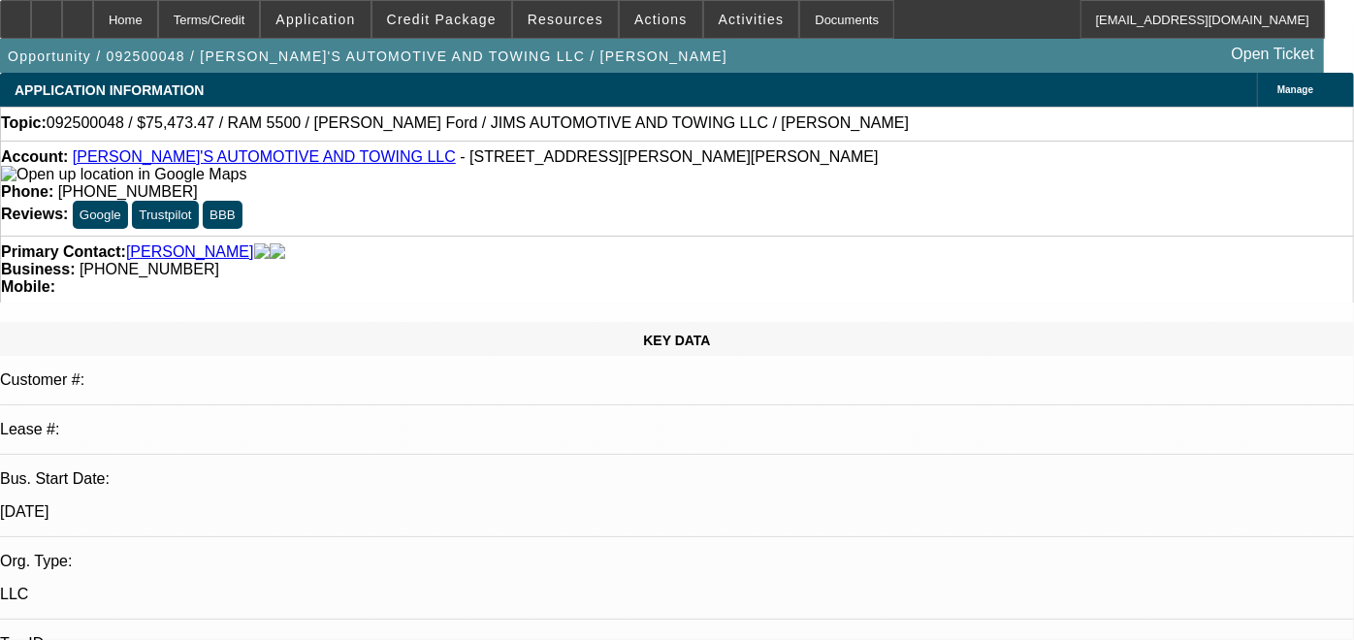
select select "0"
select select "0.1"
select select "0"
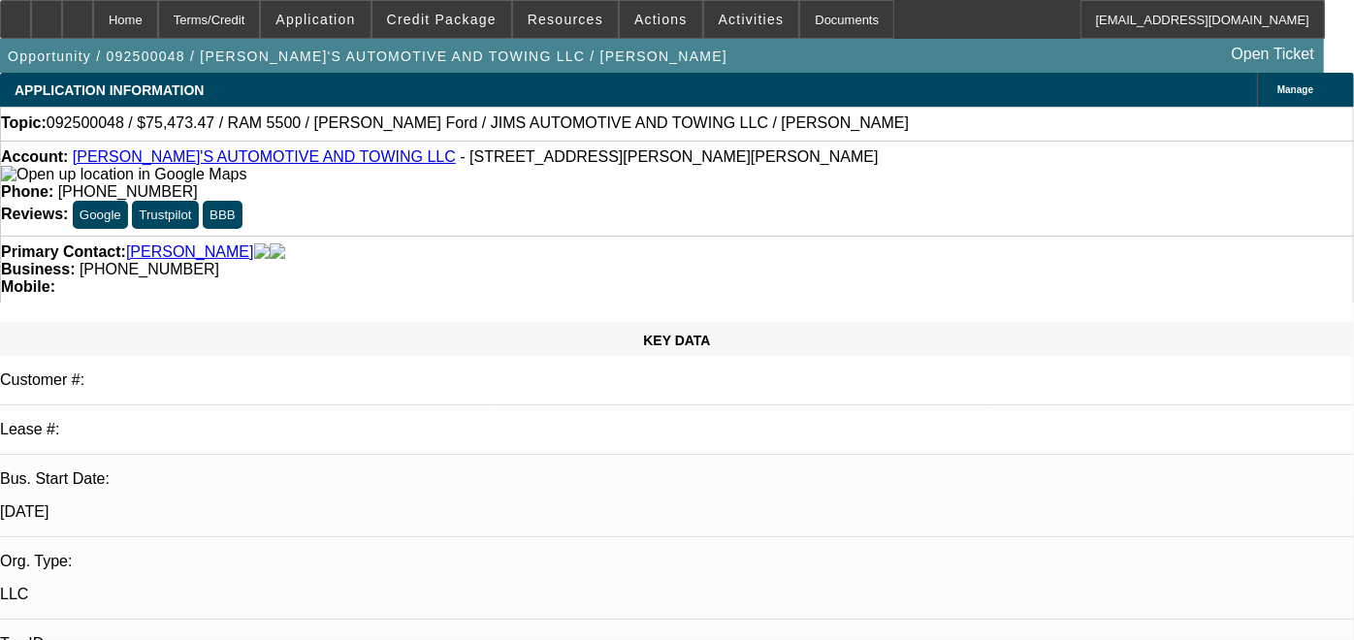
select select "0"
select select "1"
select select "4"
select select "1"
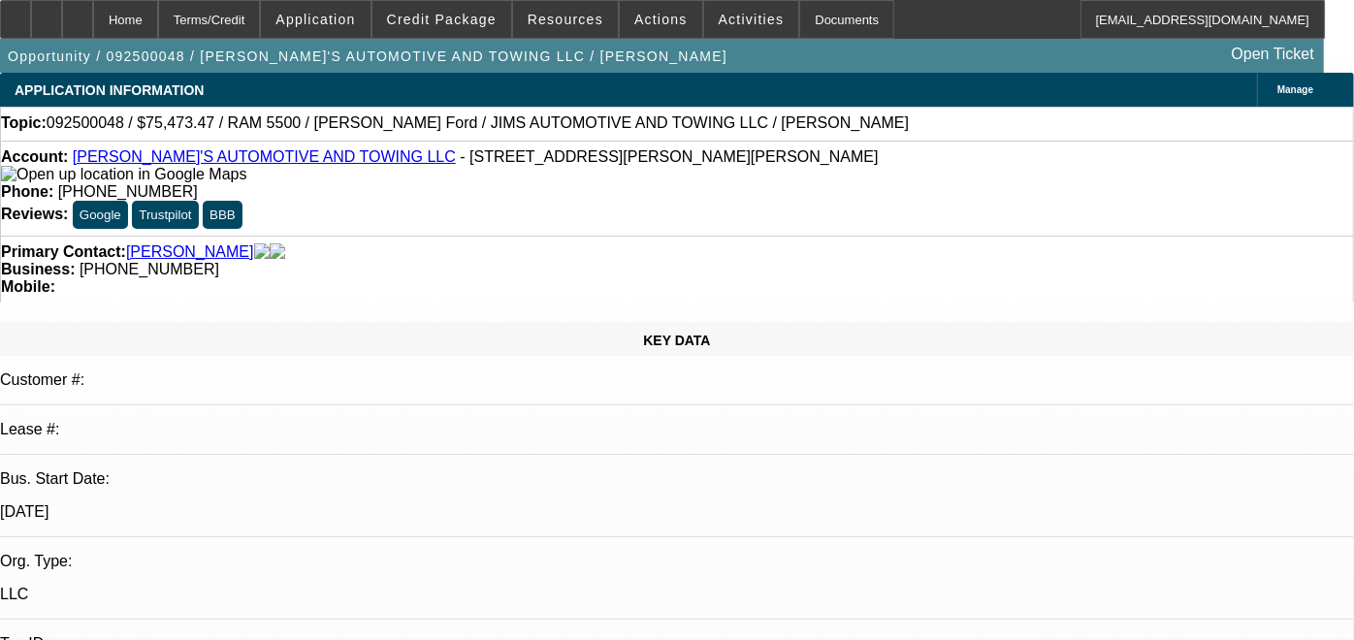
select select "3"
select select "4"
select select "1"
select select "4"
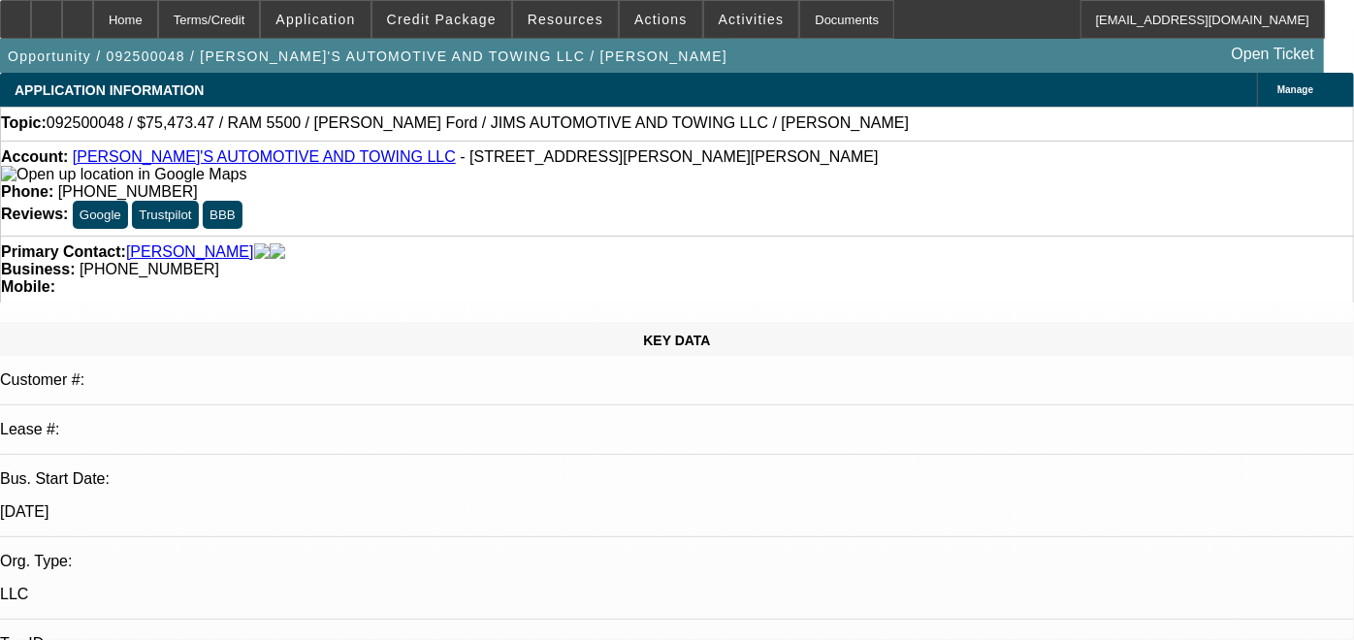
select select "1"
select select "3"
select select "6"
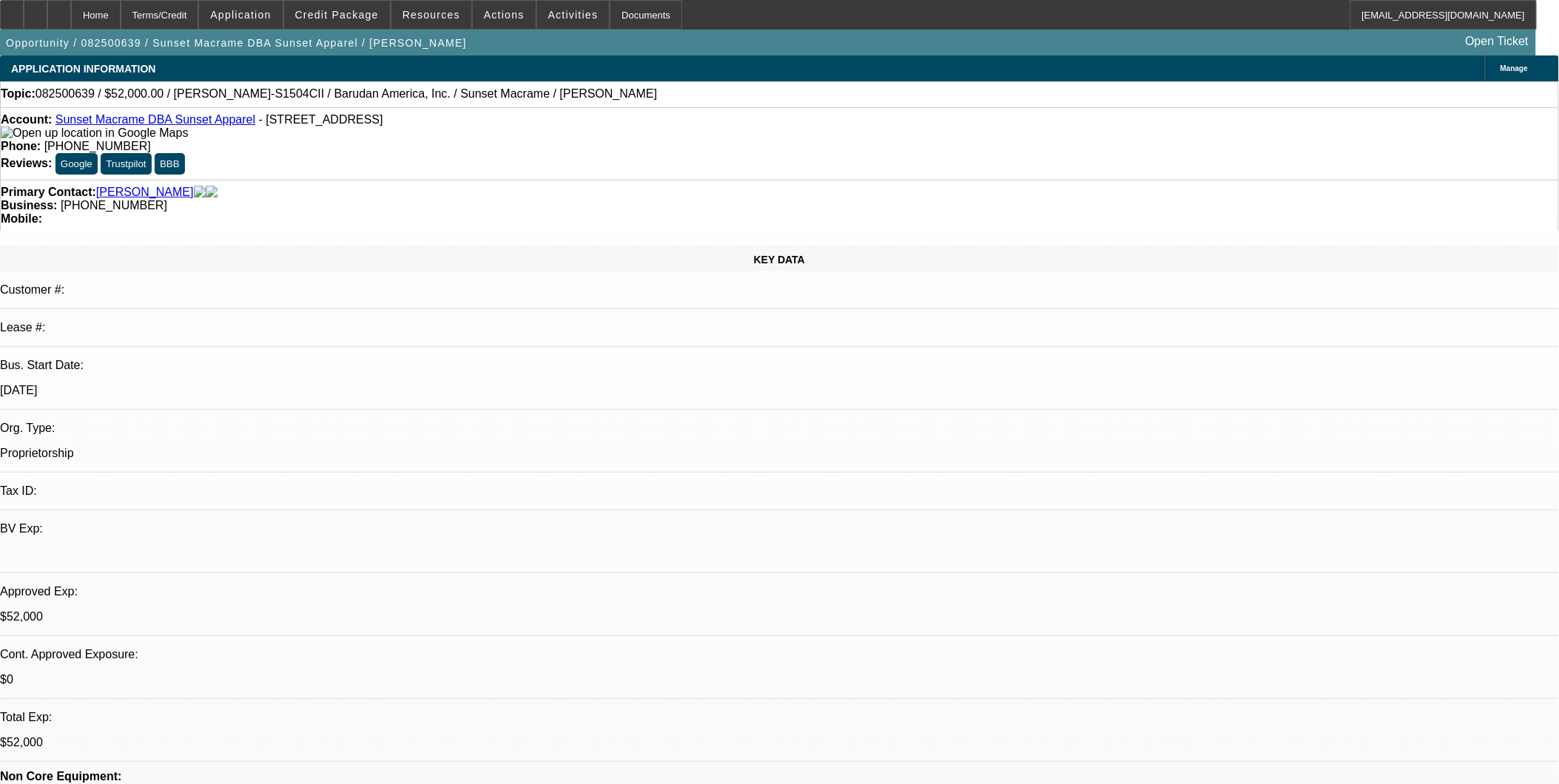
select select "0"
select select "2"
select select "0"
select select "2"
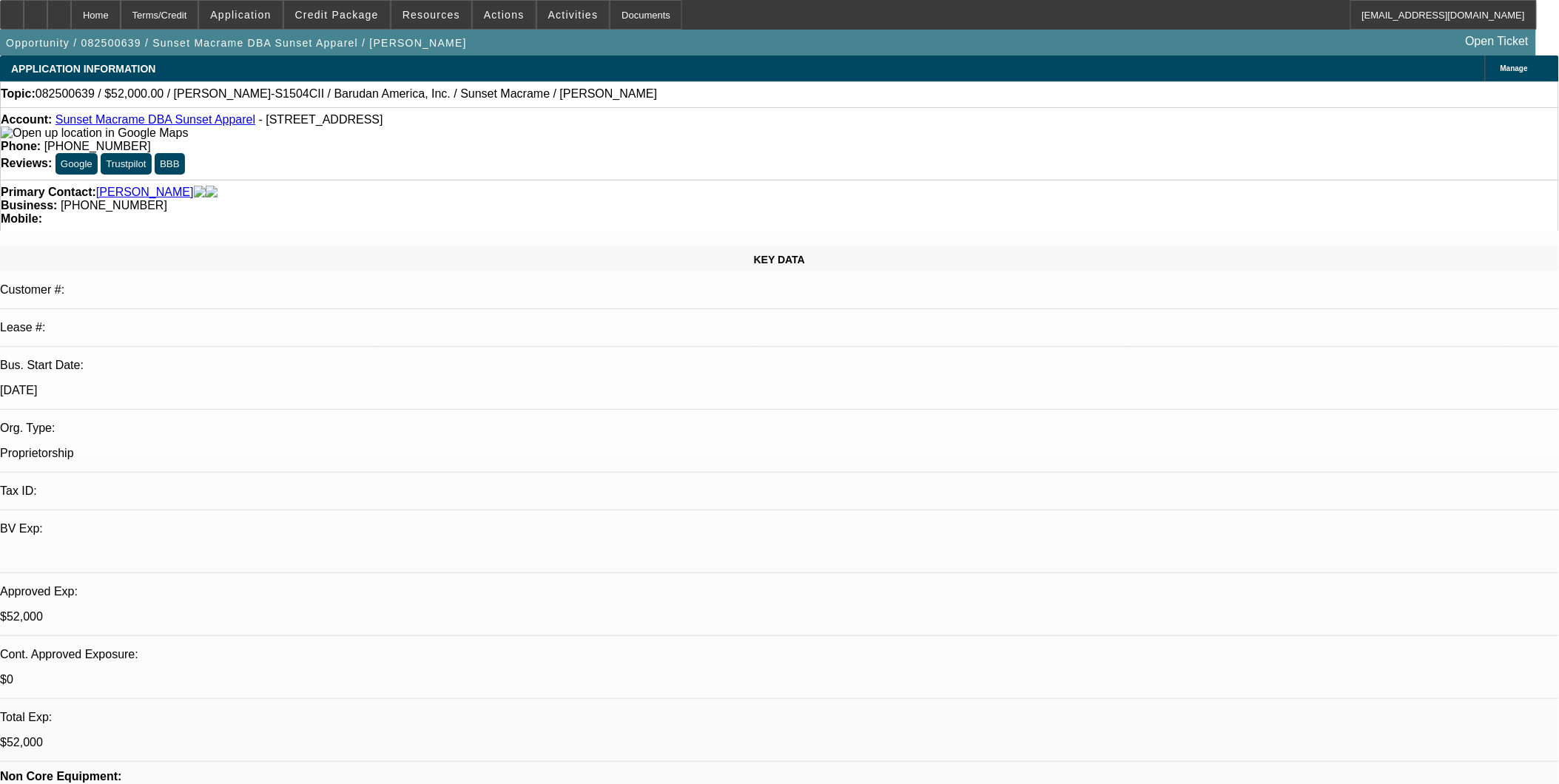
select select "0"
select select "2"
select select "0"
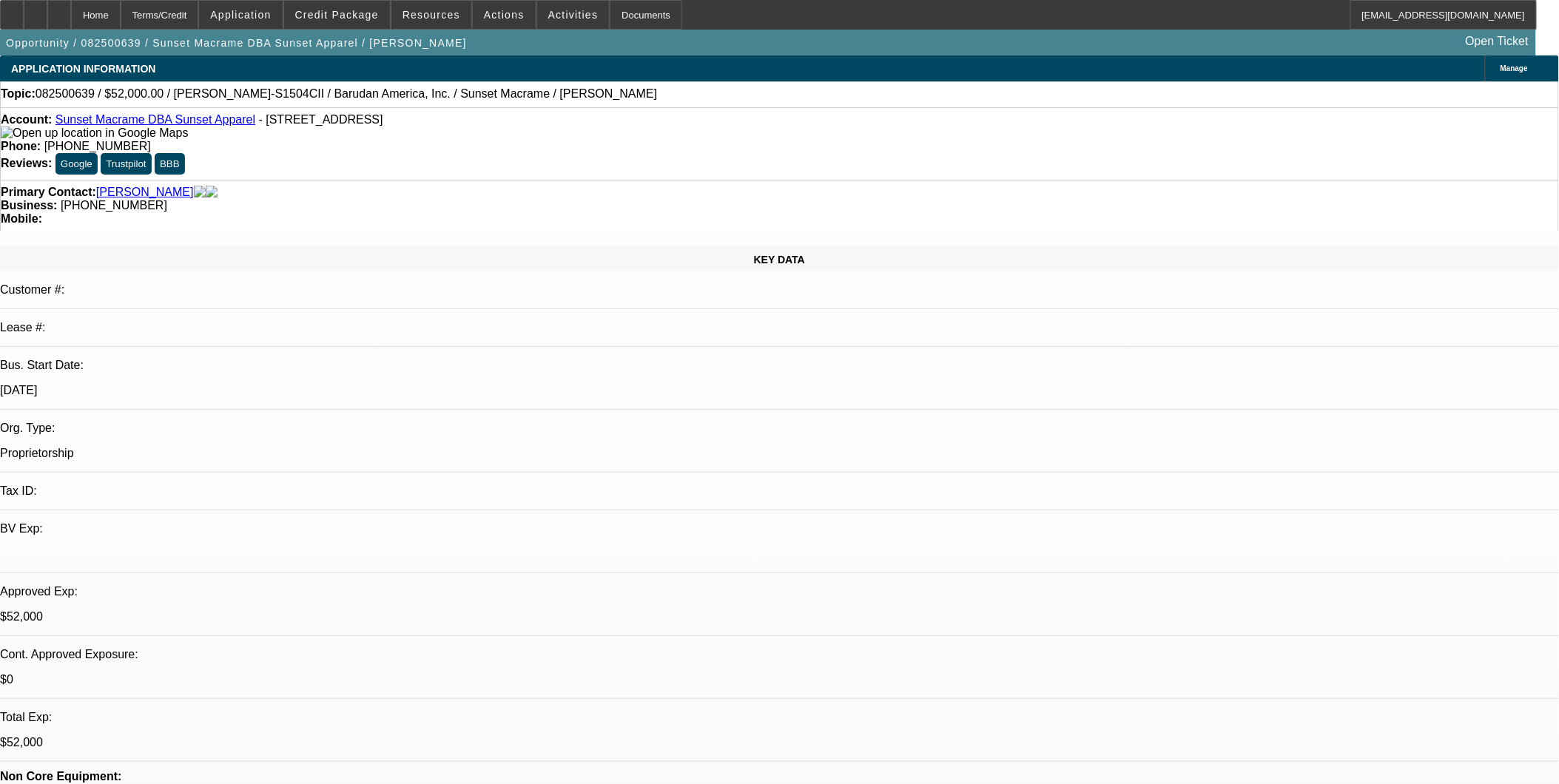
select select "2"
select select "0"
select select "1"
select select "2"
select select "6"
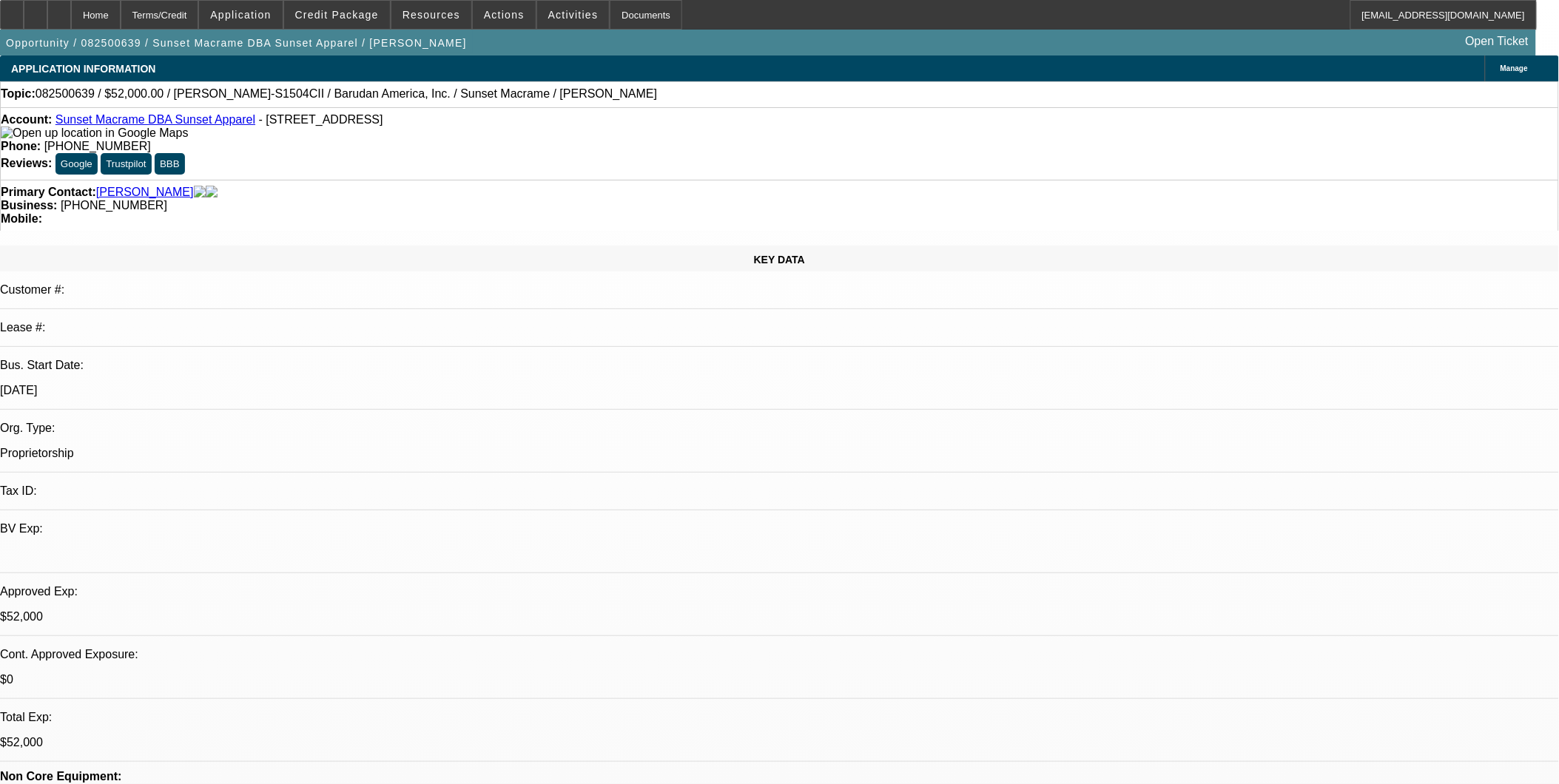
select select "1"
select select "2"
select select "6"
select select "1"
select select "2"
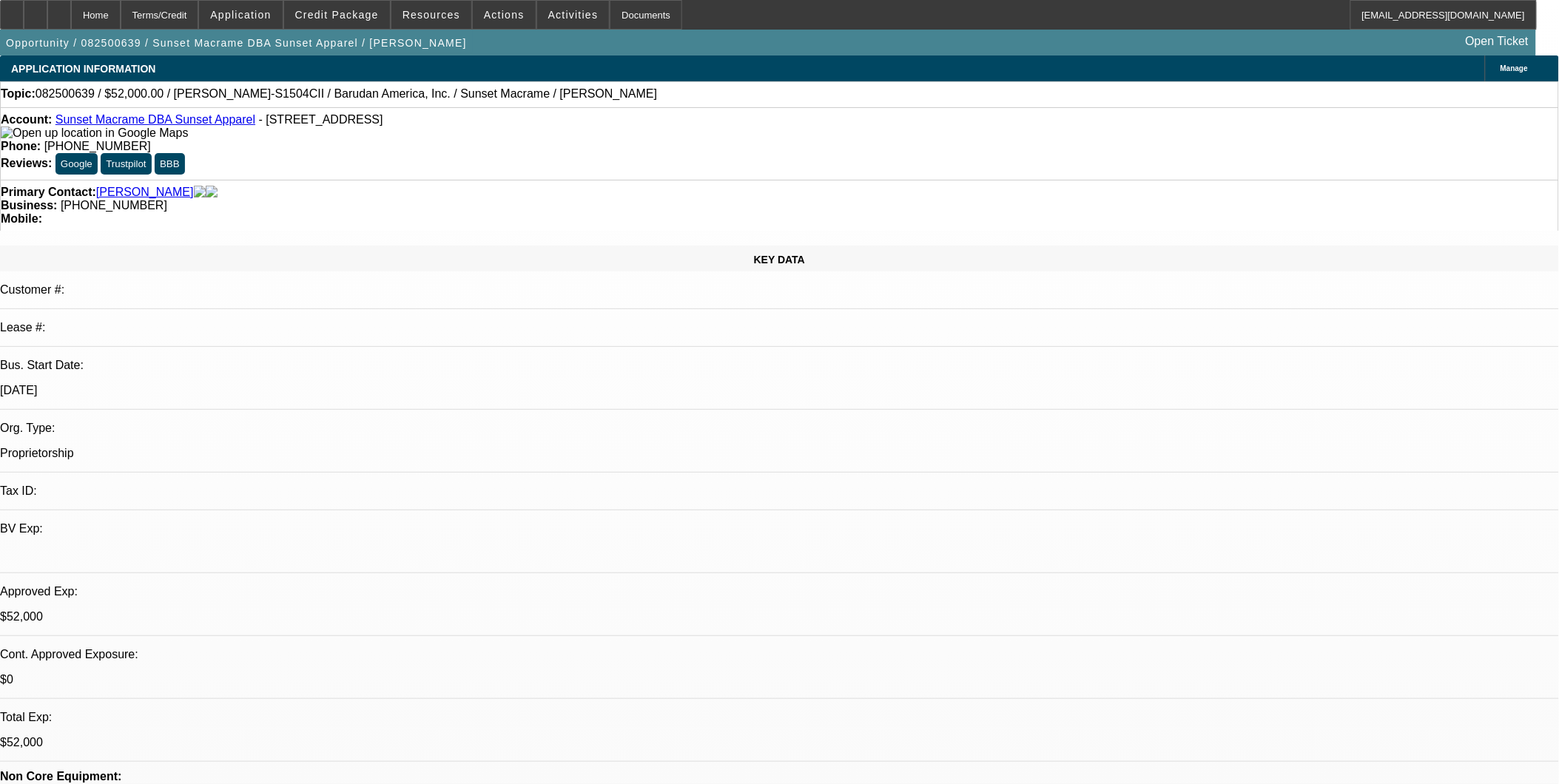
select select "6"
select select "1"
select select "2"
select select "6"
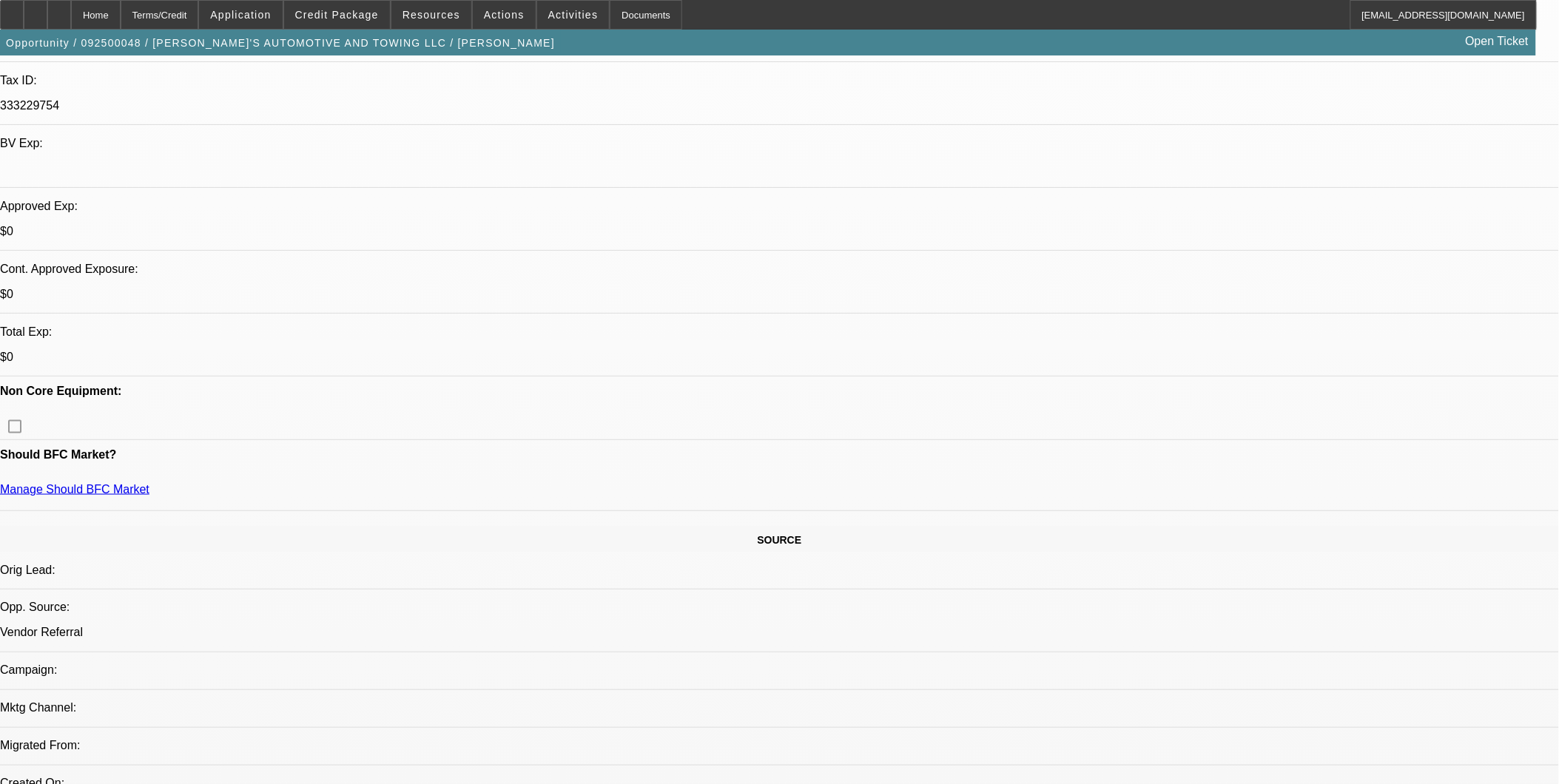
select select "0"
select select "0.1"
select select "0"
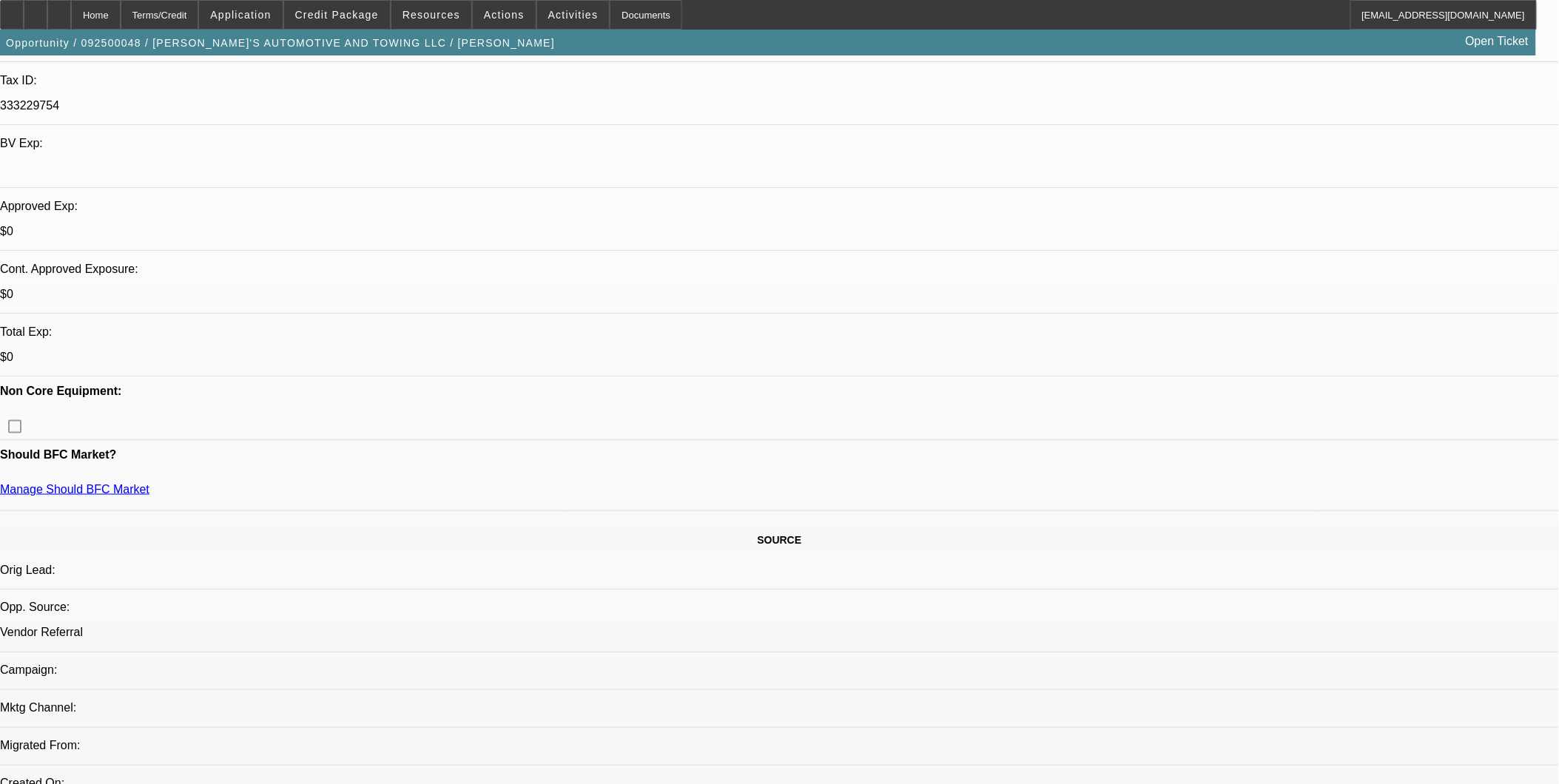
select select "0.1"
select select "0"
select select "0.1"
select select "0"
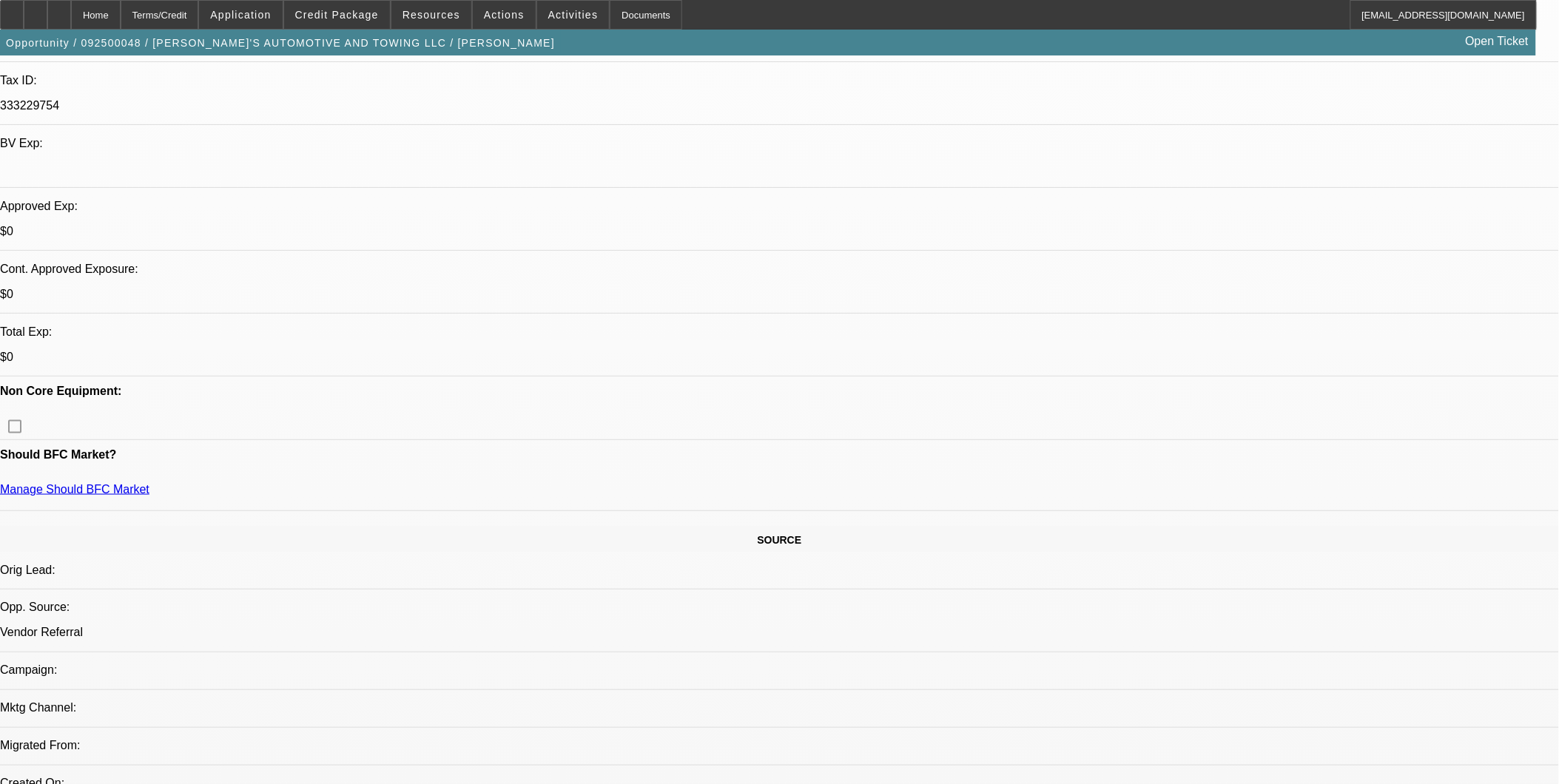
select select "0"
select select "0.1"
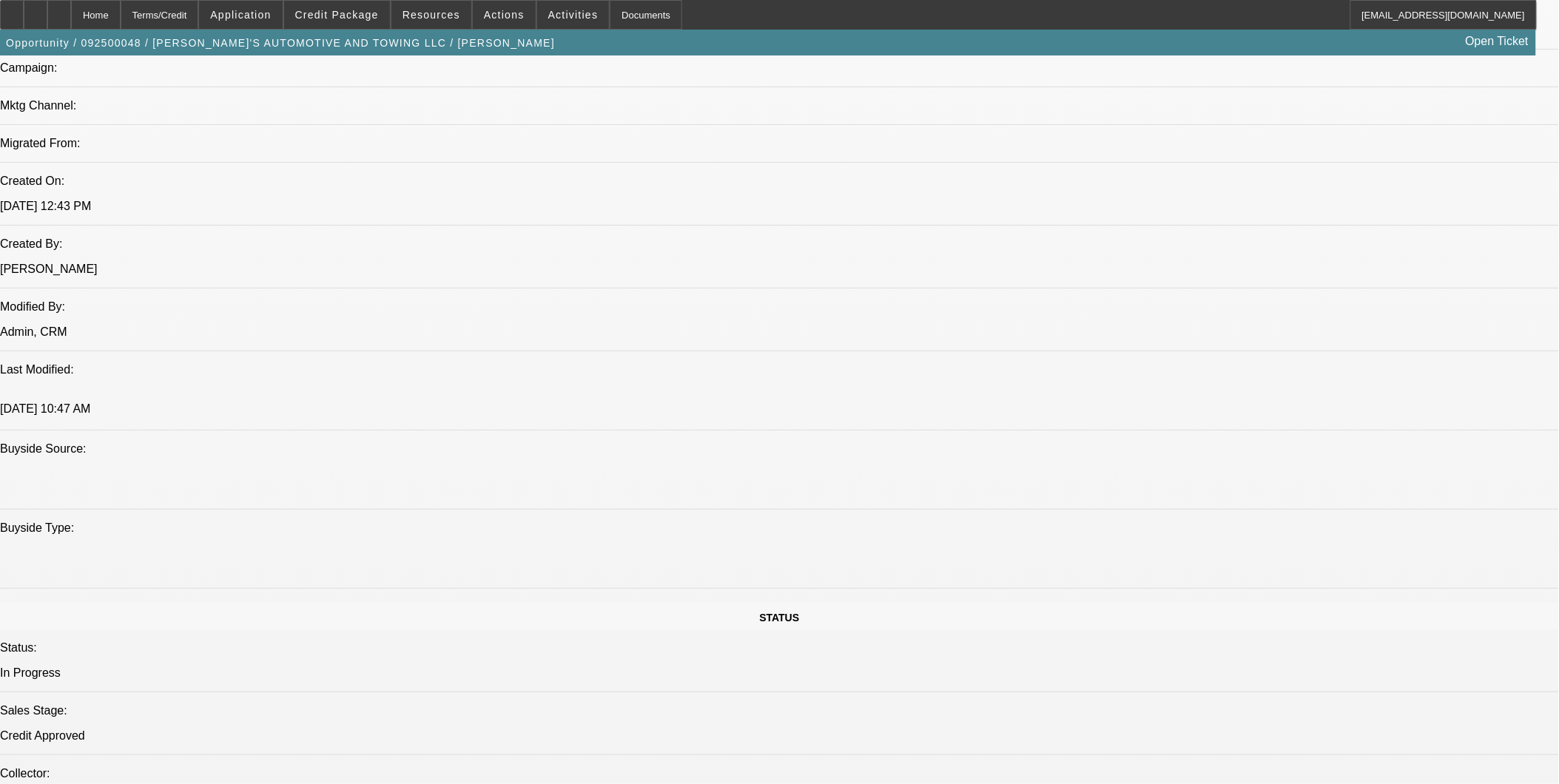
select select "1"
select select "4"
select select "1"
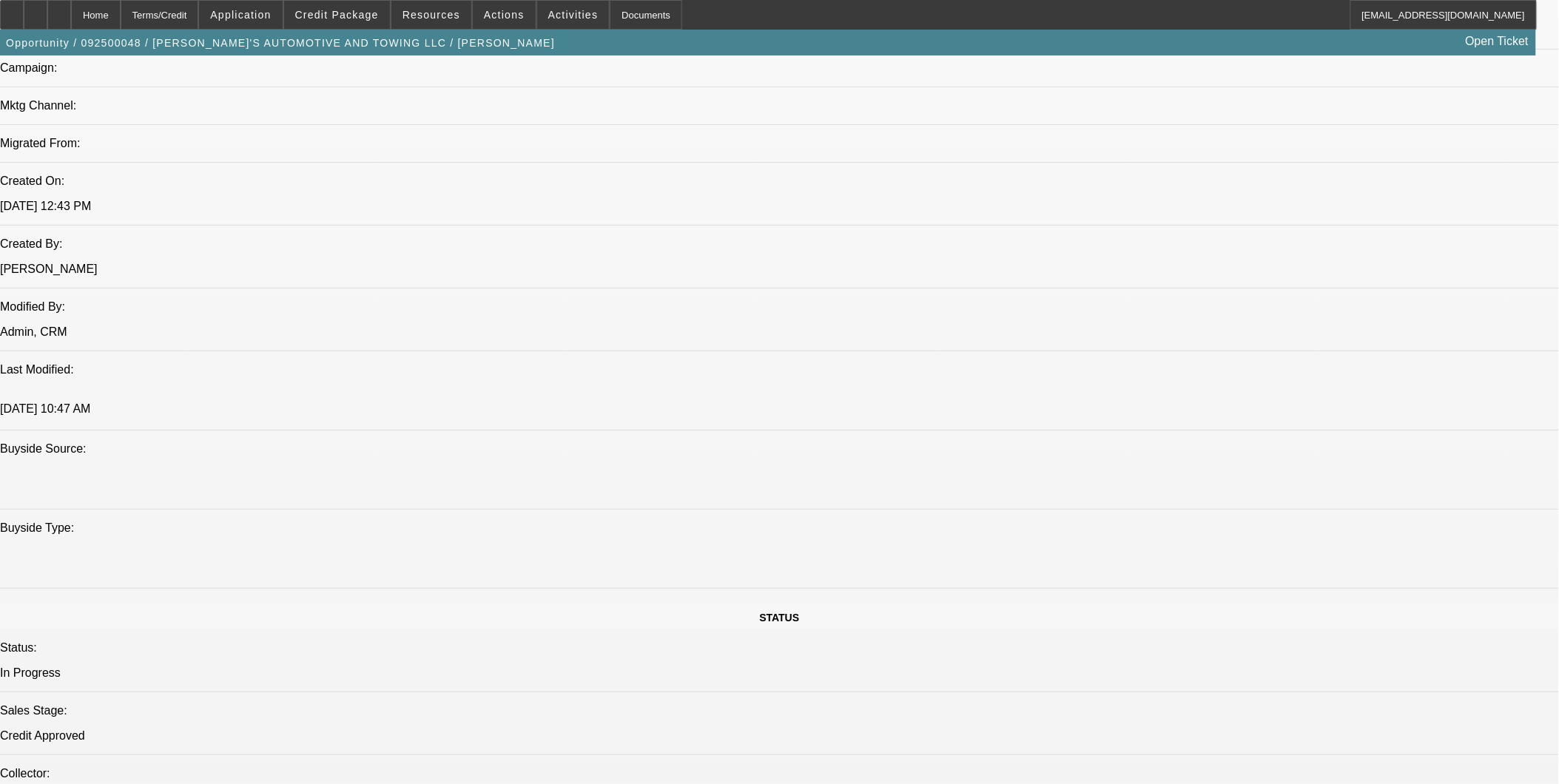
select select "4"
select select "1"
select select "2"
select select "4"
select select "1"
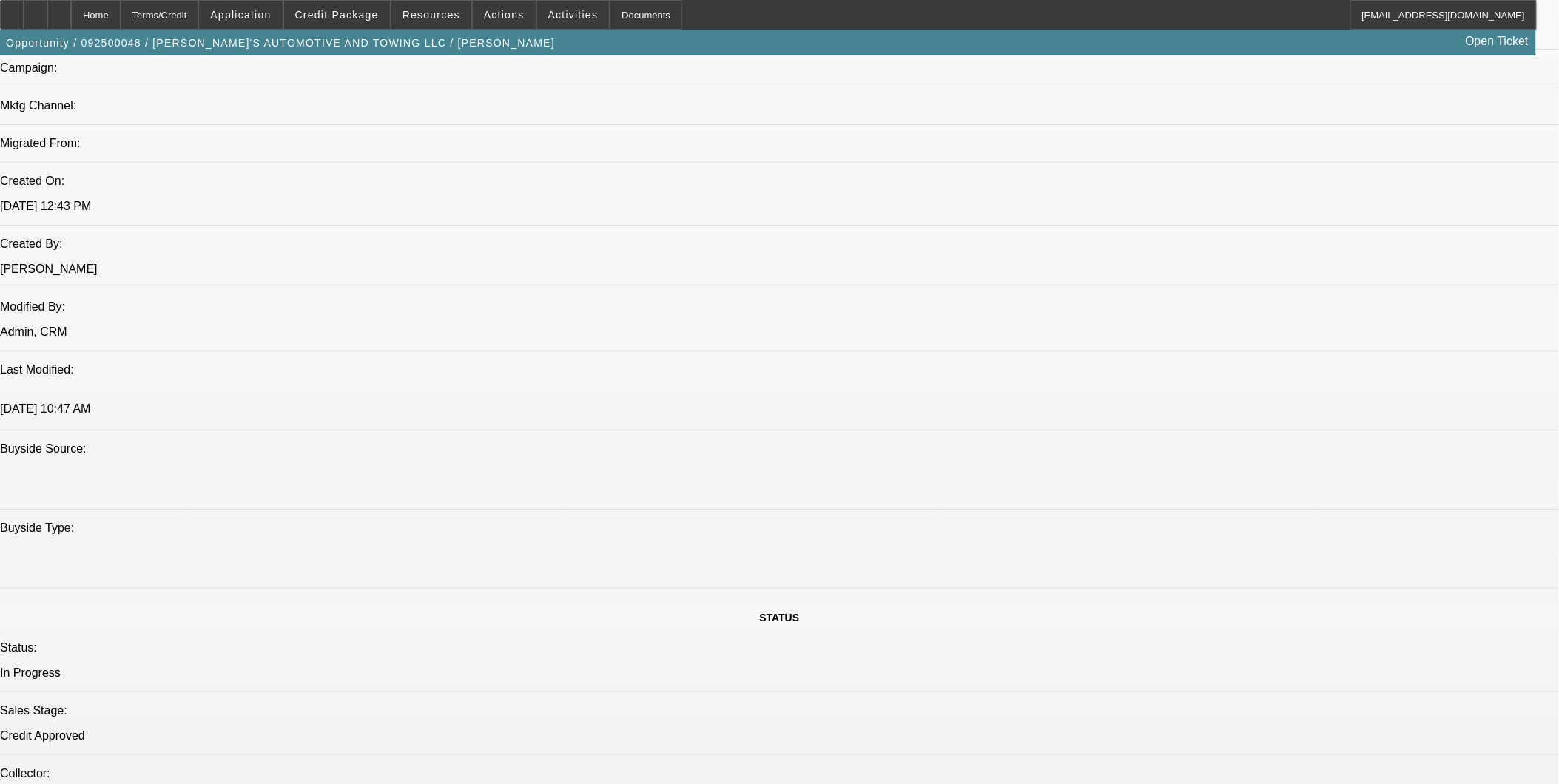
select select "1"
select select "4"
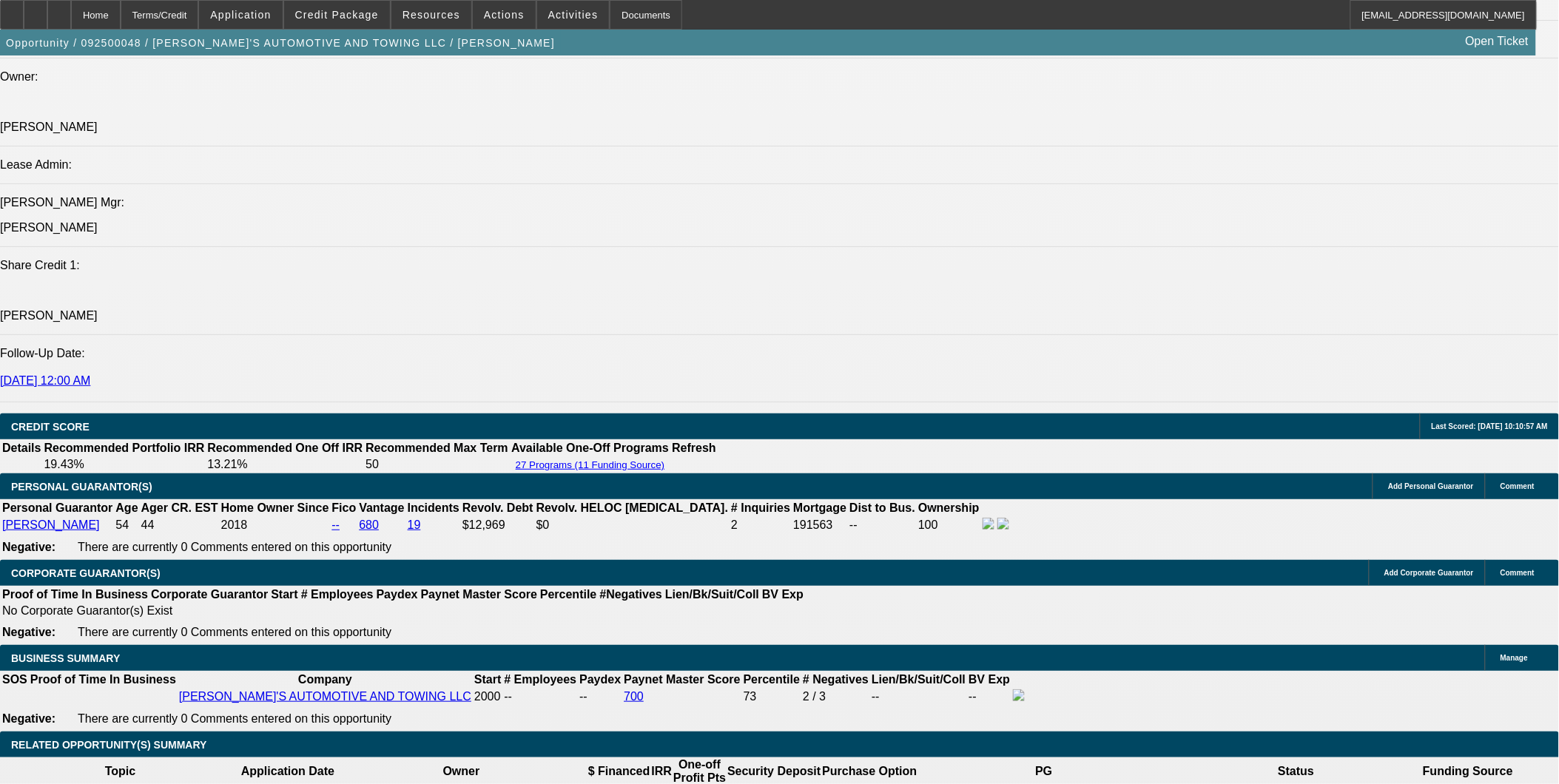
scroll to position [82, 0]
drag, startPoint x: 1185, startPoint y: 493, endPoint x: 1311, endPoint y: 506, distance: 126.7
